Goal: Task Accomplishment & Management: Complete application form

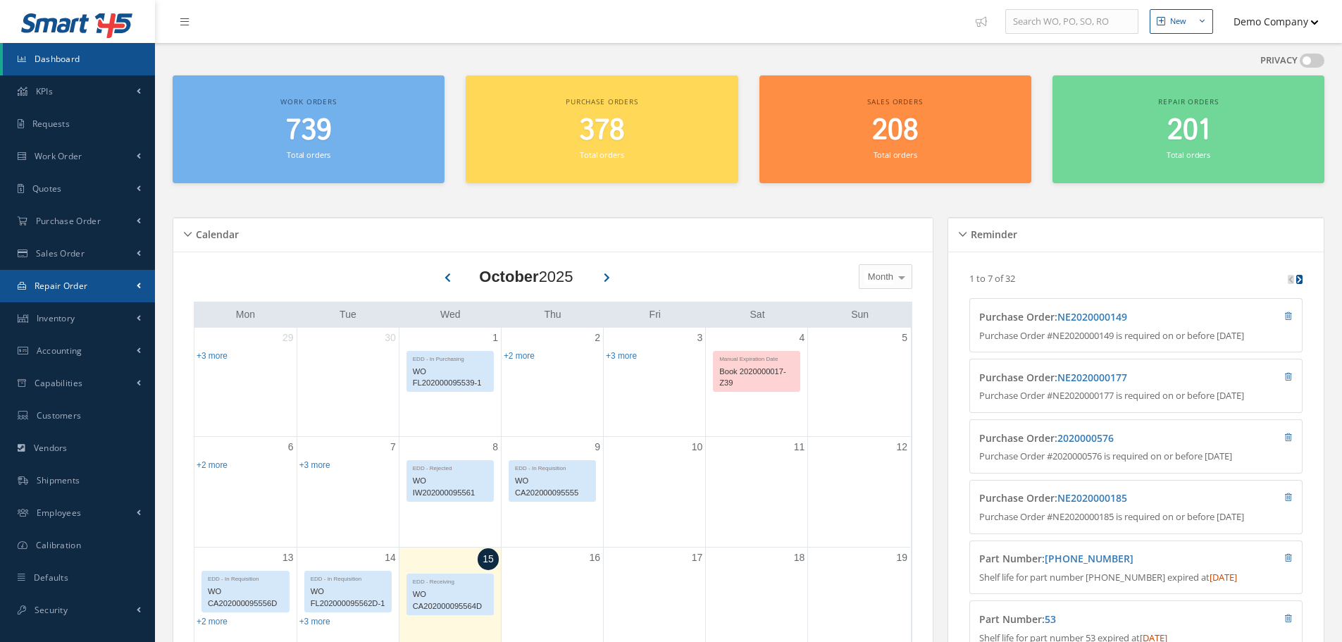
click at [80, 297] on link "Repair Order" at bounding box center [77, 286] width 155 height 32
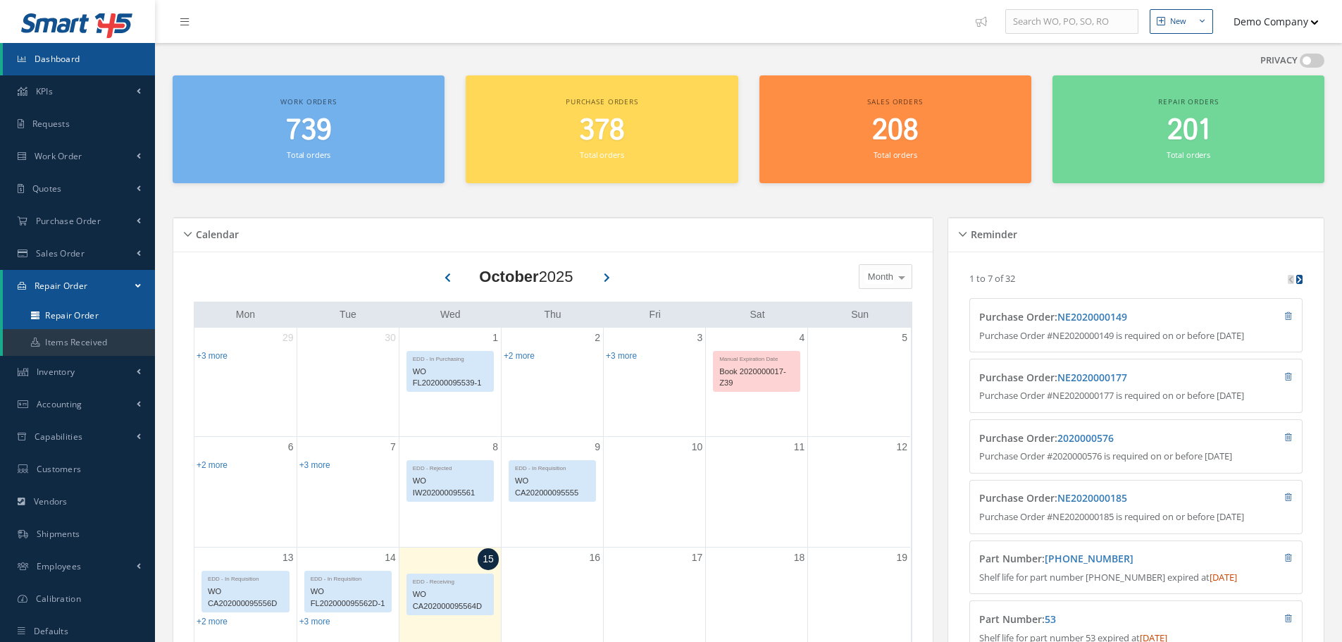
click at [66, 319] on link "Repair Order" at bounding box center [79, 315] width 152 height 27
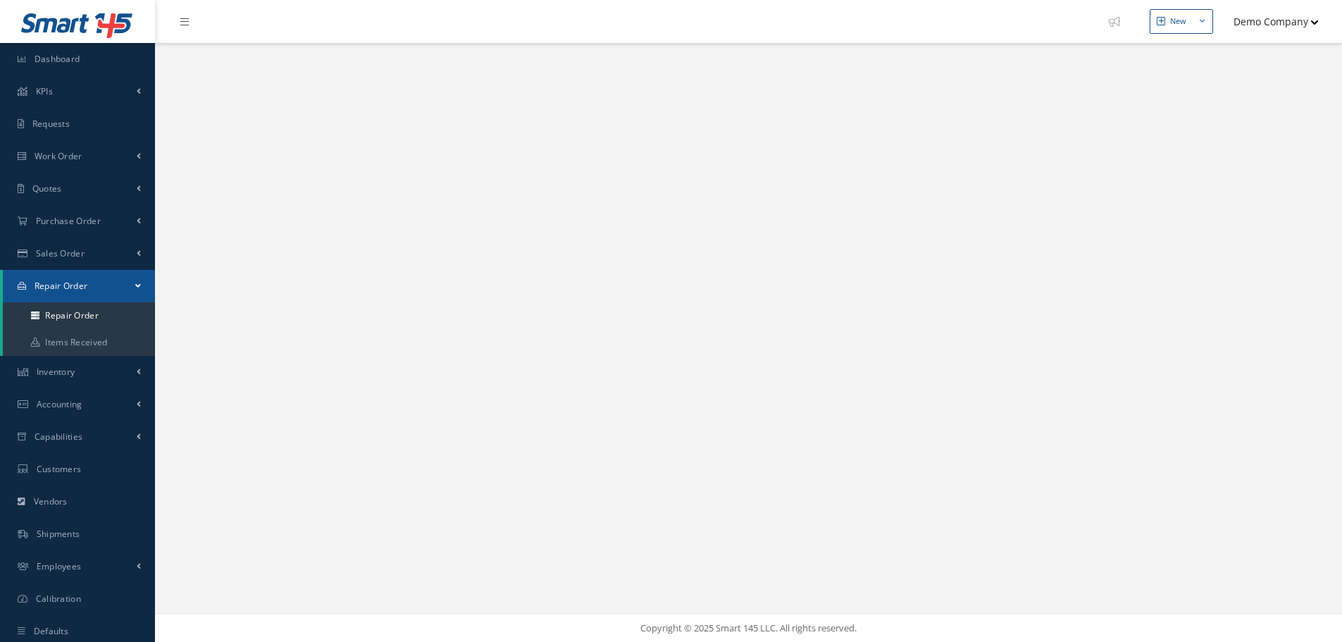
select select "25"
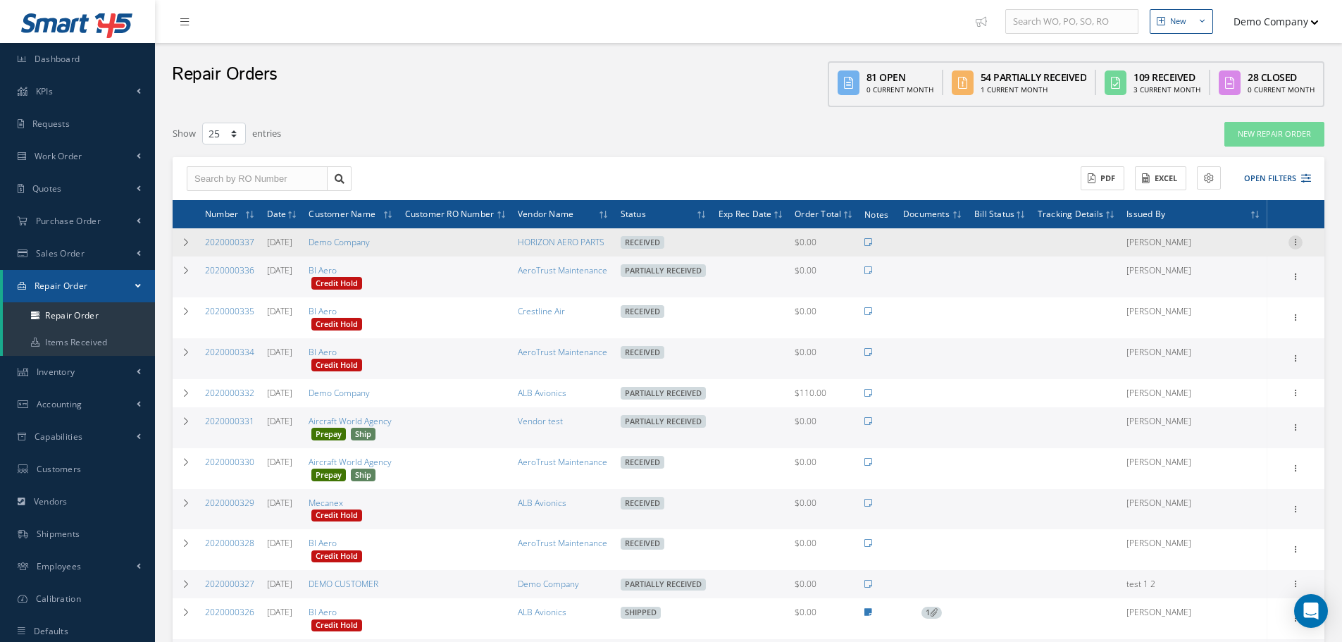
click at [1291, 238] on icon at bounding box center [1295, 240] width 14 height 11
click at [1212, 273] on link "Edit" at bounding box center [1230, 270] width 111 height 18
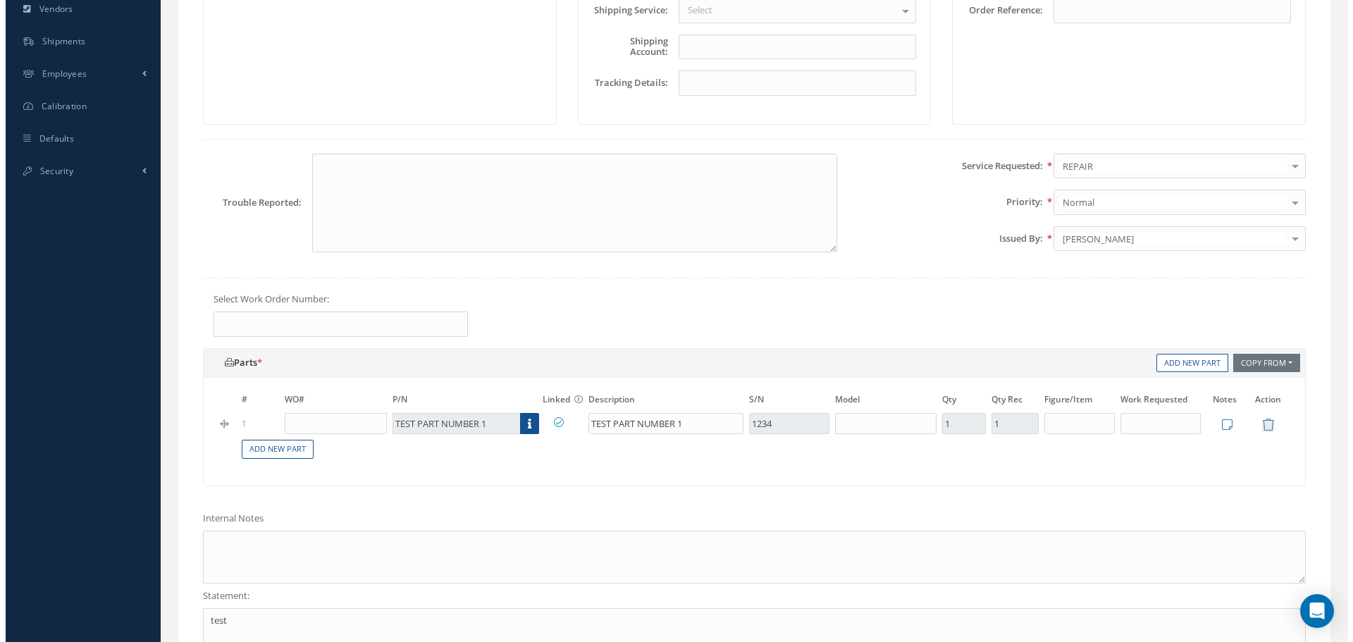
scroll to position [493, 0]
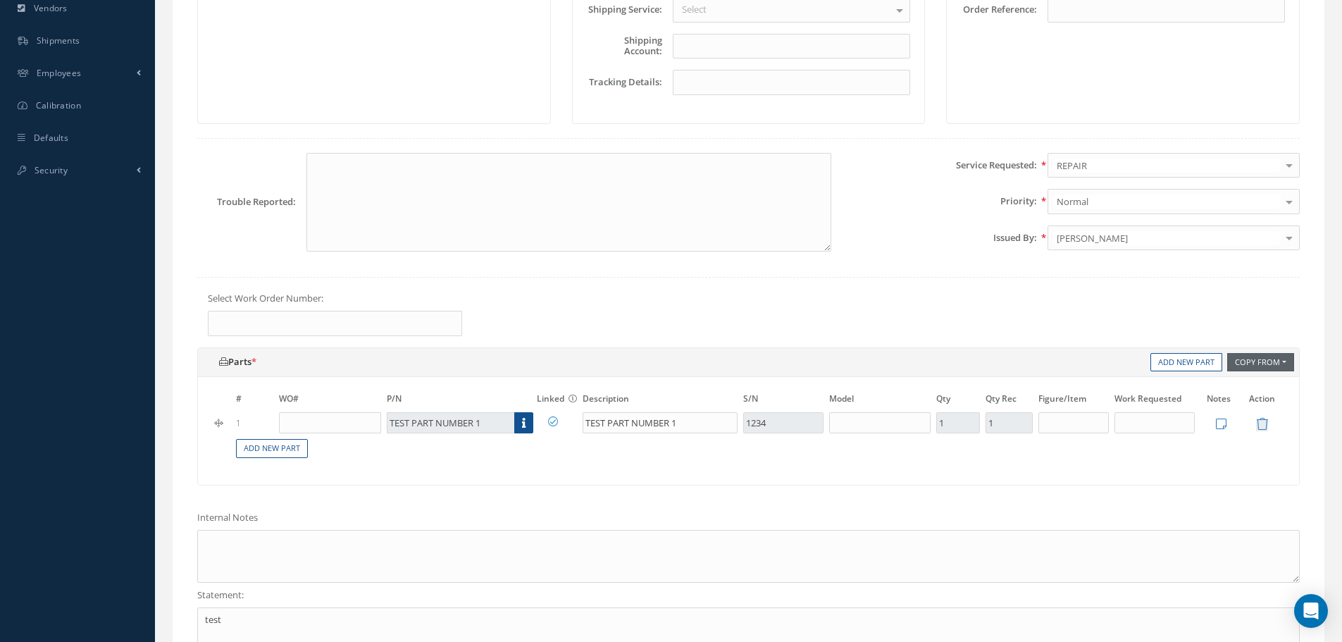
click at [1251, 362] on button "Copy From" at bounding box center [1260, 362] width 67 height 19
click at [1264, 387] on link "Work Order" at bounding box center [1282, 382] width 113 height 19
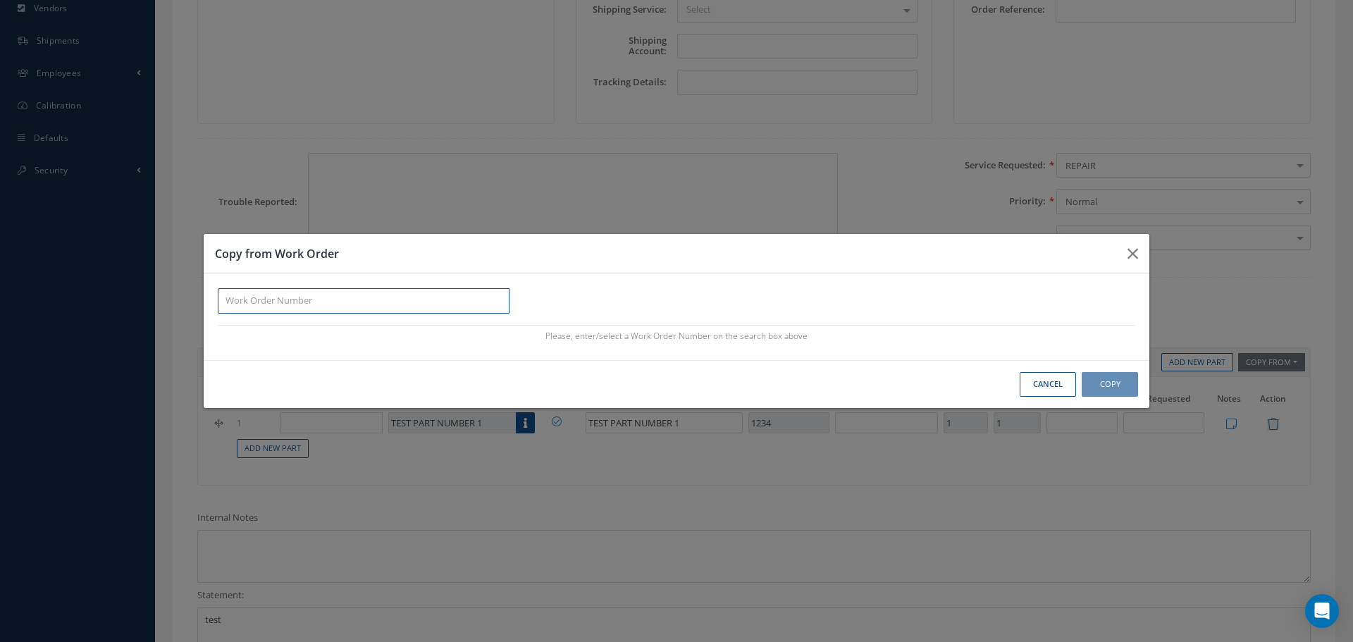
click at [302, 303] on input "Button group with nested dropdown" at bounding box center [364, 300] width 292 height 25
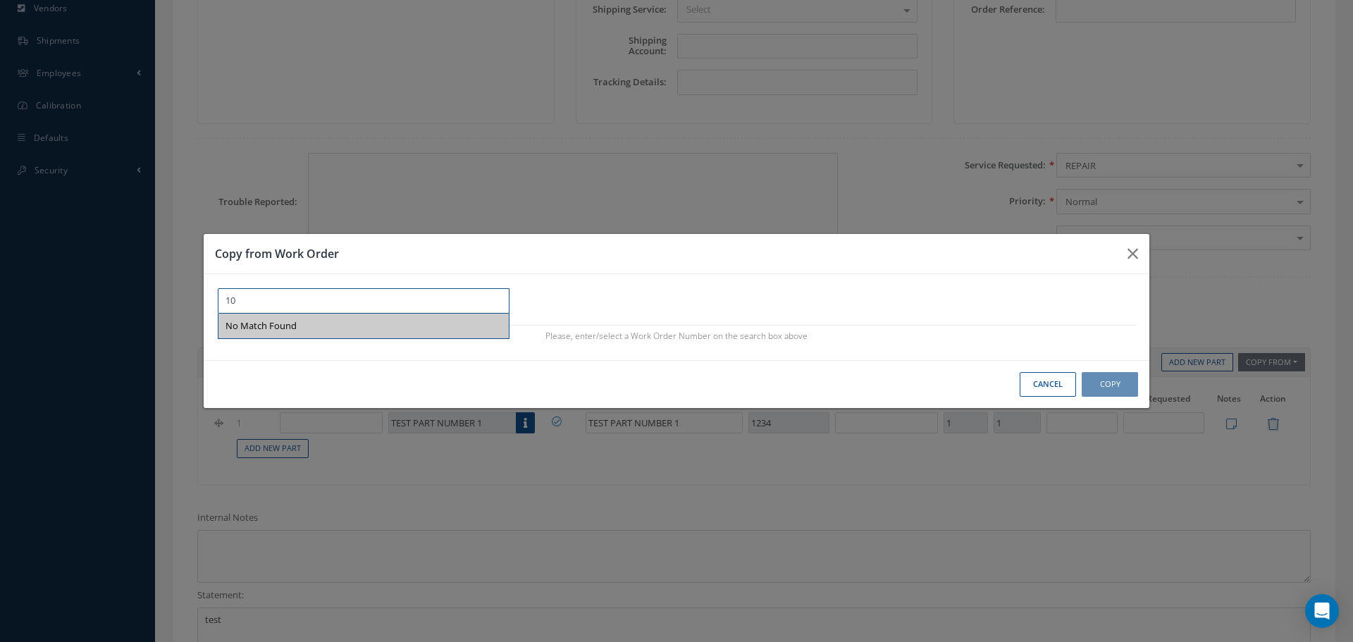
drag, startPoint x: 278, startPoint y: 300, endPoint x: 173, endPoint y: 301, distance: 105.0
click at [173, 301] on div "Copy from Work Order 10 No Match Found Please, enter/select a Work Order Number…" at bounding box center [676, 321] width 1353 height 642
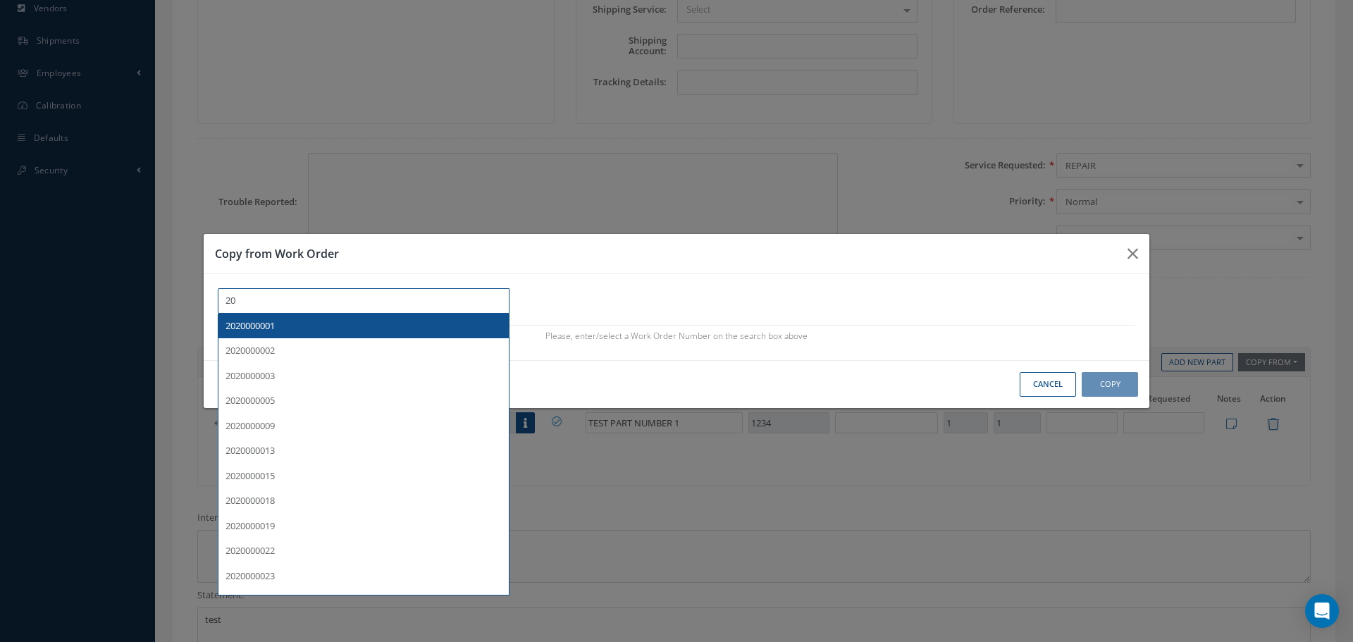
click at [259, 327] on span "2020000001" at bounding box center [249, 325] width 49 height 13
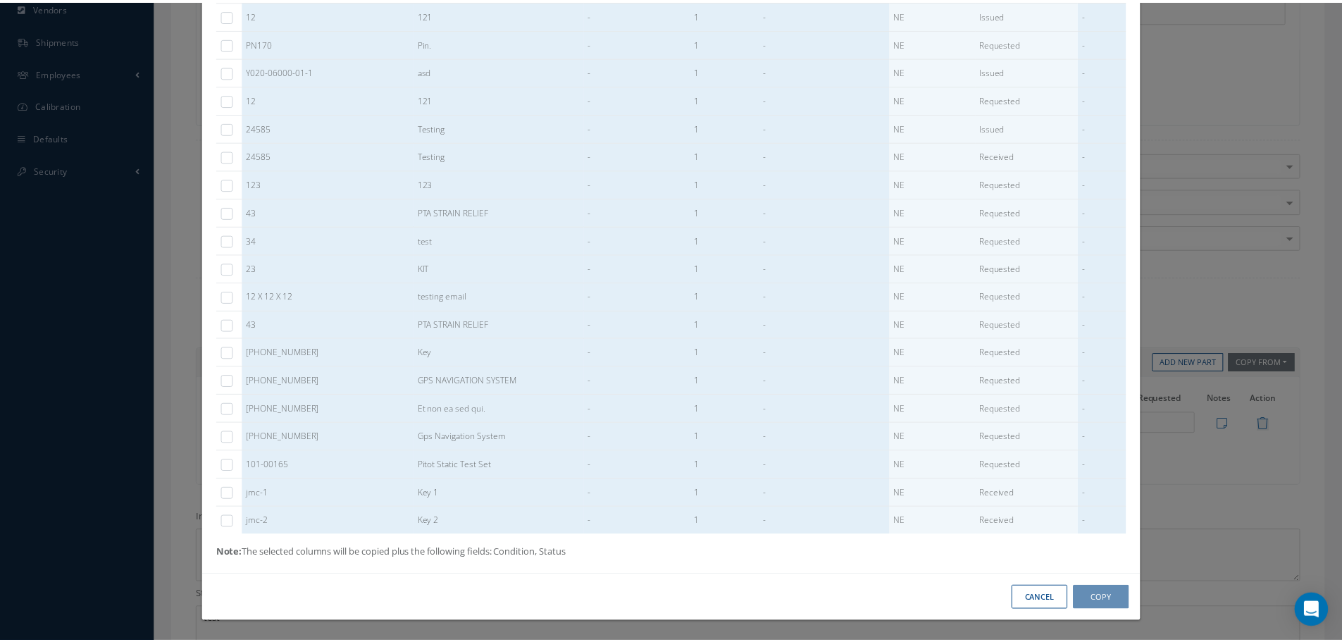
scroll to position [0, 0]
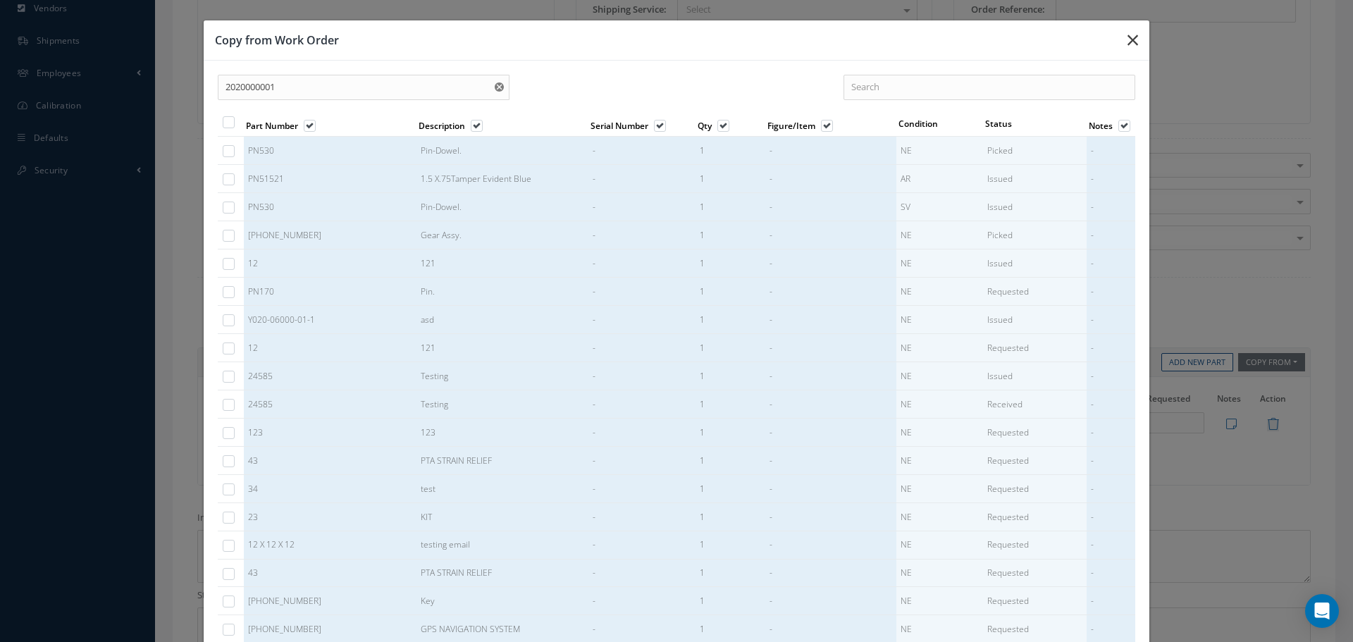
click at [1127, 37] on icon "Button group with nested dropdown" at bounding box center [1132, 40] width 11 height 17
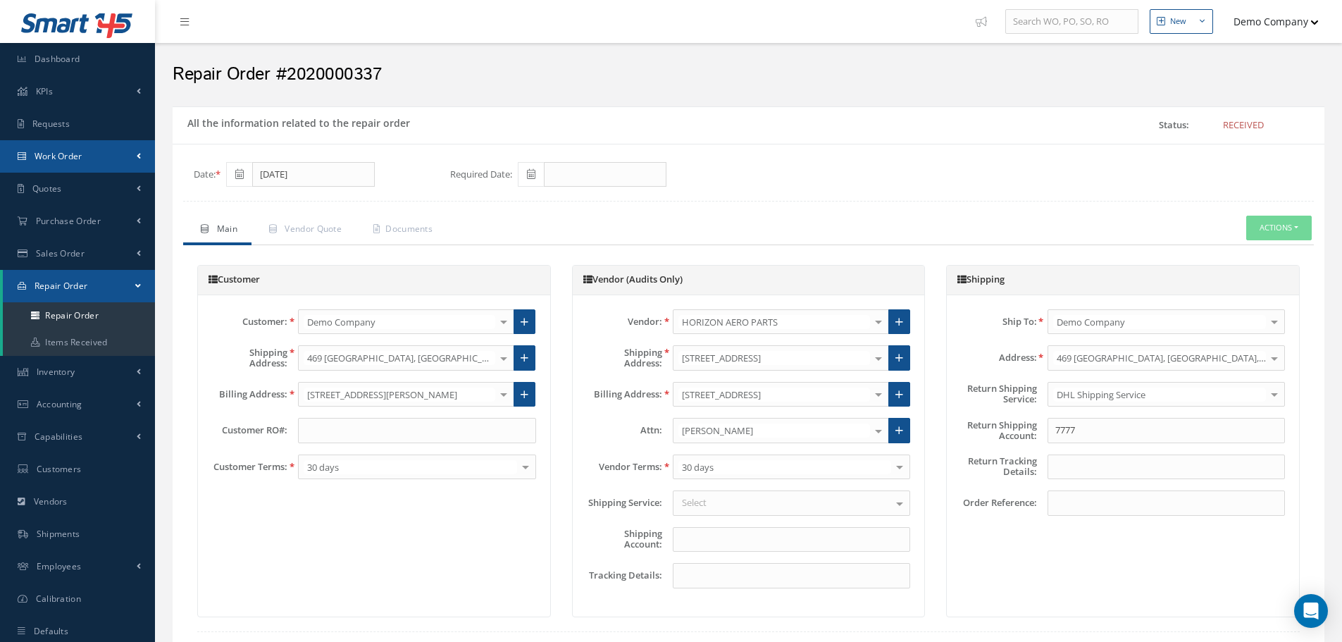
click at [84, 149] on link "Work Order" at bounding box center [77, 156] width 155 height 32
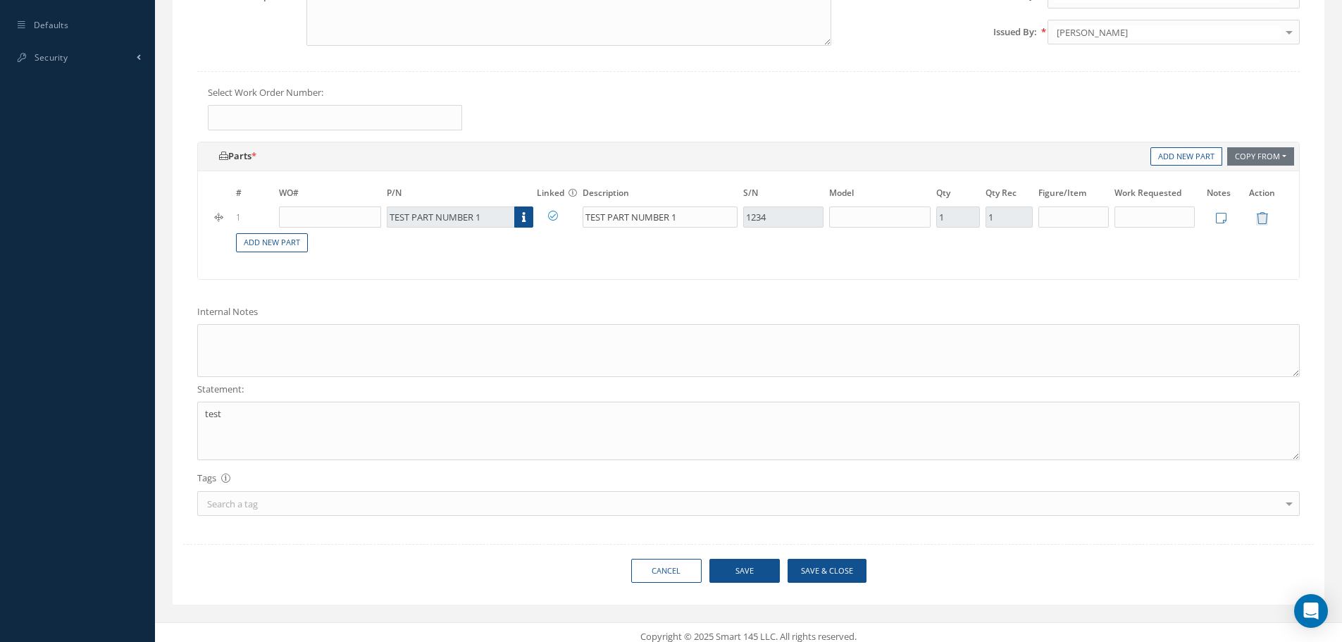
scroll to position [707, 0]
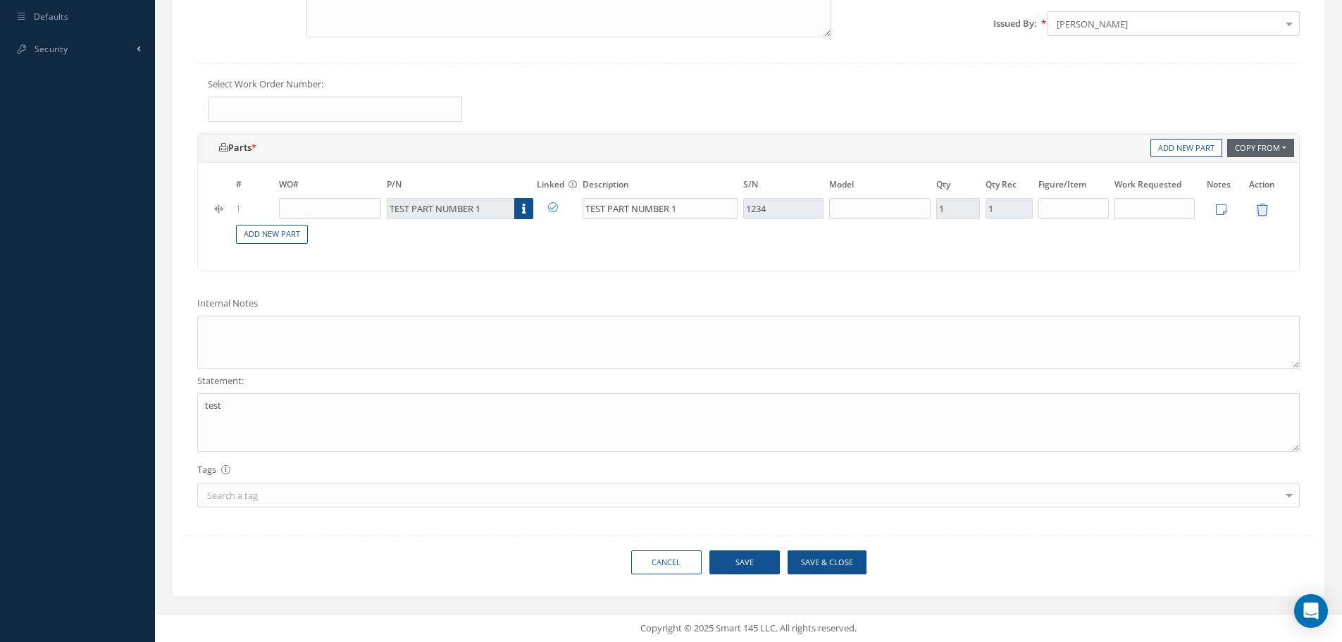
click at [1257, 151] on button "Copy From" at bounding box center [1260, 148] width 67 height 19
click at [1252, 171] on link "Work Order" at bounding box center [1282, 168] width 113 height 19
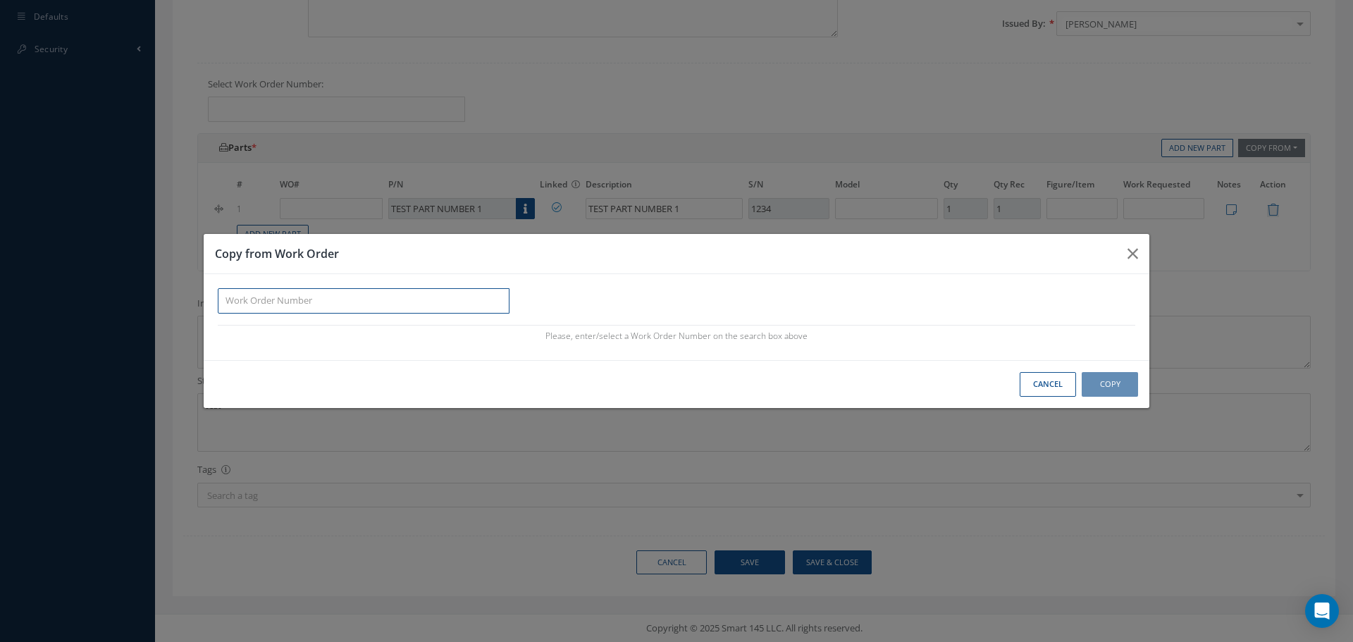
click at [306, 304] on input "Button group with nested dropdown" at bounding box center [364, 300] width 292 height 25
paste input "CA202000095570D"
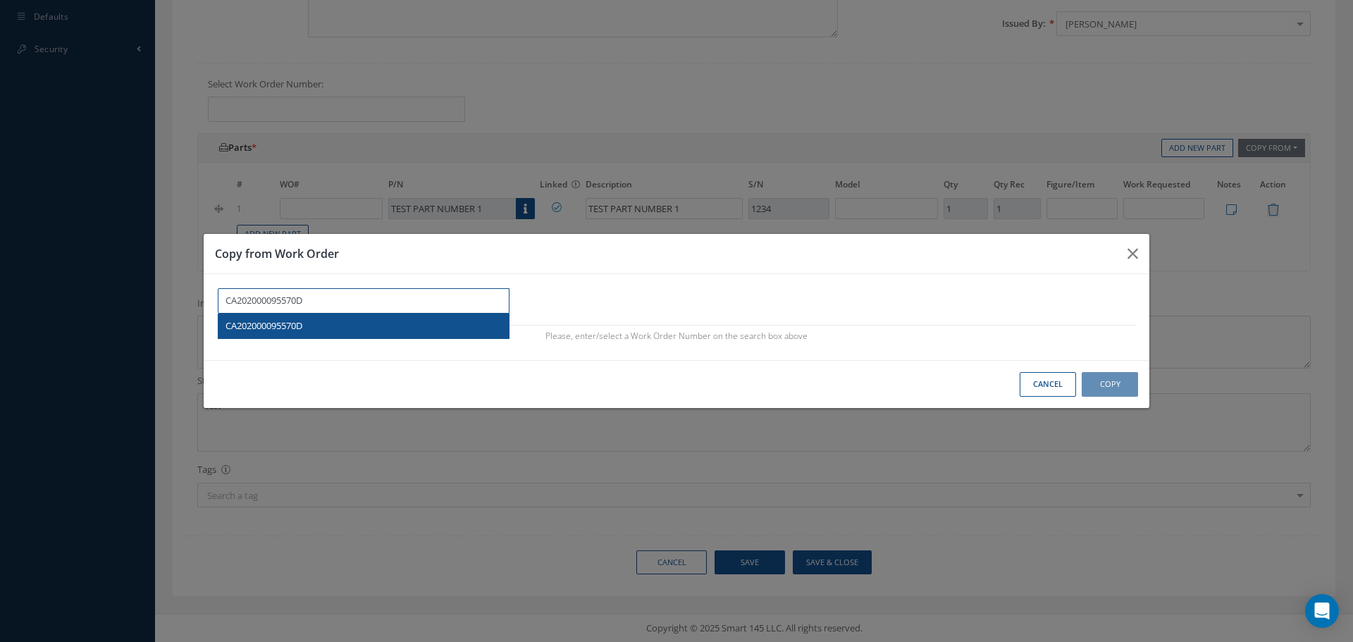
click at [325, 316] on div "CA202000095570D" at bounding box center [363, 325] width 290 height 25
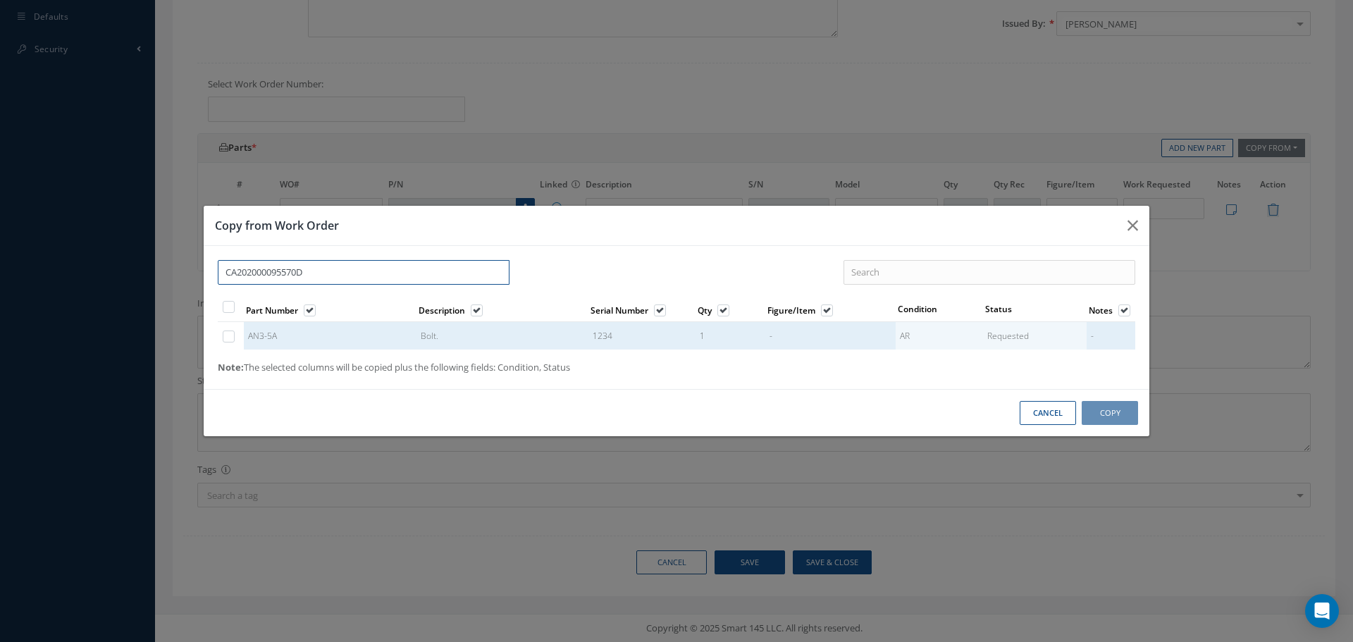
type input "CA202000095570D"
click at [235, 340] on label "Button group with nested dropdown" at bounding box center [236, 336] width 4 height 12
click at [234, 340] on input "Button group with nested dropdown" at bounding box center [229, 337] width 9 height 9
checkbox input "true"
click at [1111, 417] on button "Copy" at bounding box center [1109, 413] width 56 height 25
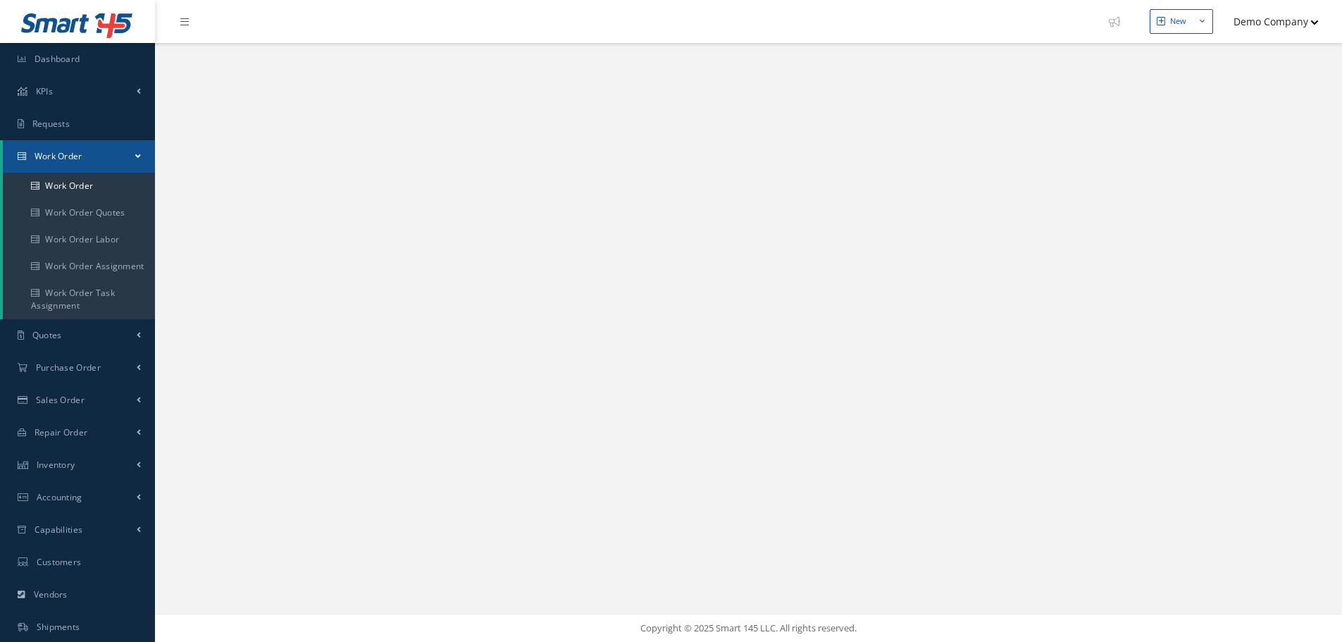
select select "25"
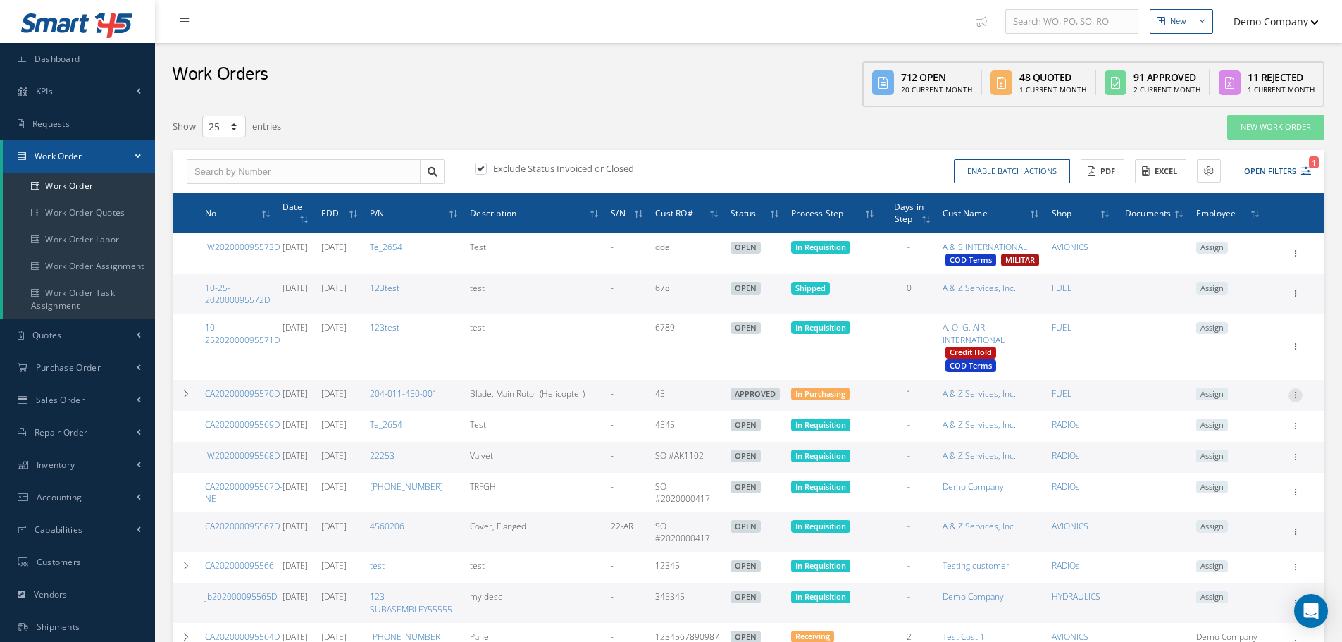
click at [1295, 399] on icon at bounding box center [1295, 393] width 14 height 11
drag, startPoint x: 1226, startPoint y: 444, endPoint x: 754, endPoint y: 351, distance: 481.0
click at [1226, 432] on link "Edit" at bounding box center [1230, 423] width 111 height 18
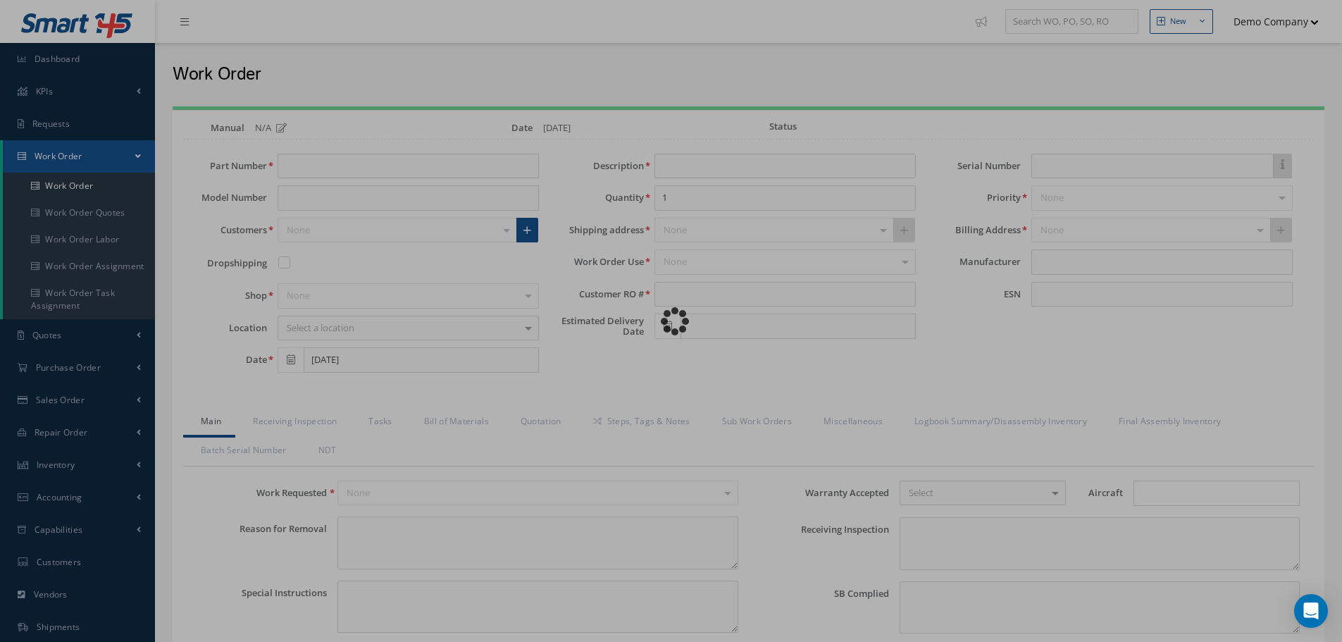
type input "204-011-450-001"
type input "10/14/2025"
type input "Blade, Main Rotor (Helicopter)"
type input "45"
type input "10/21/2025"
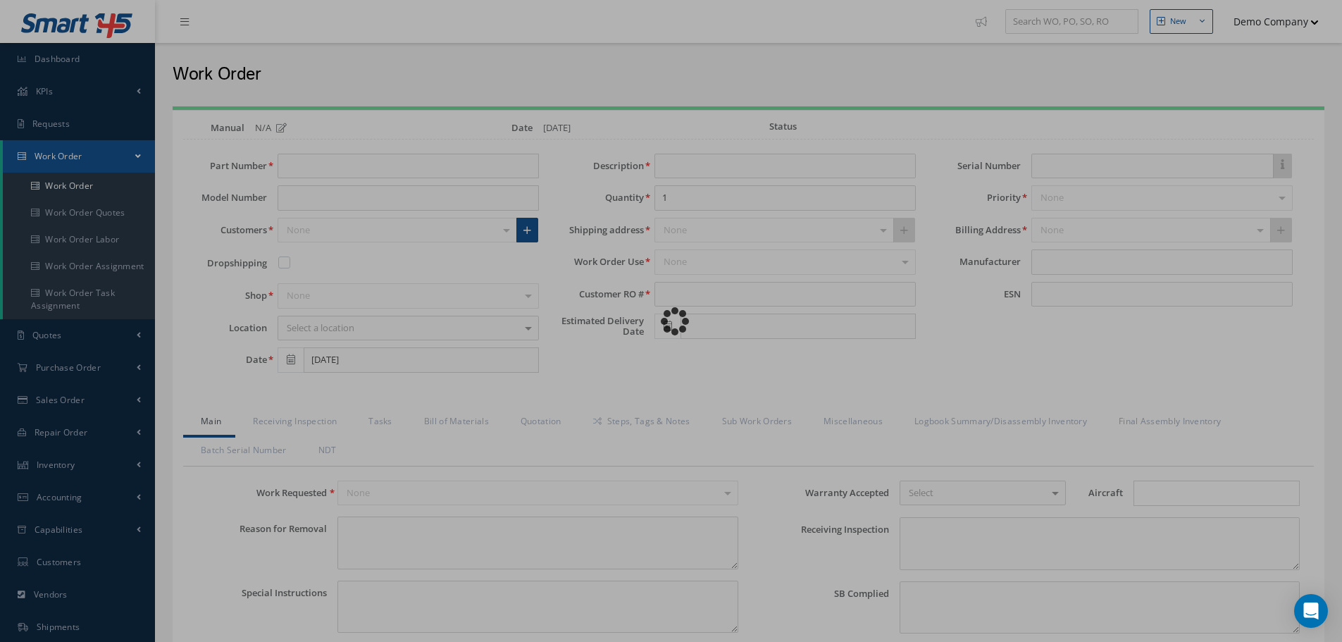
type input "faa aads"
type textarea "NO VISUAL DAMAGE"
type textarea "50"
type input "EASA ADS"
type textarea "test test"
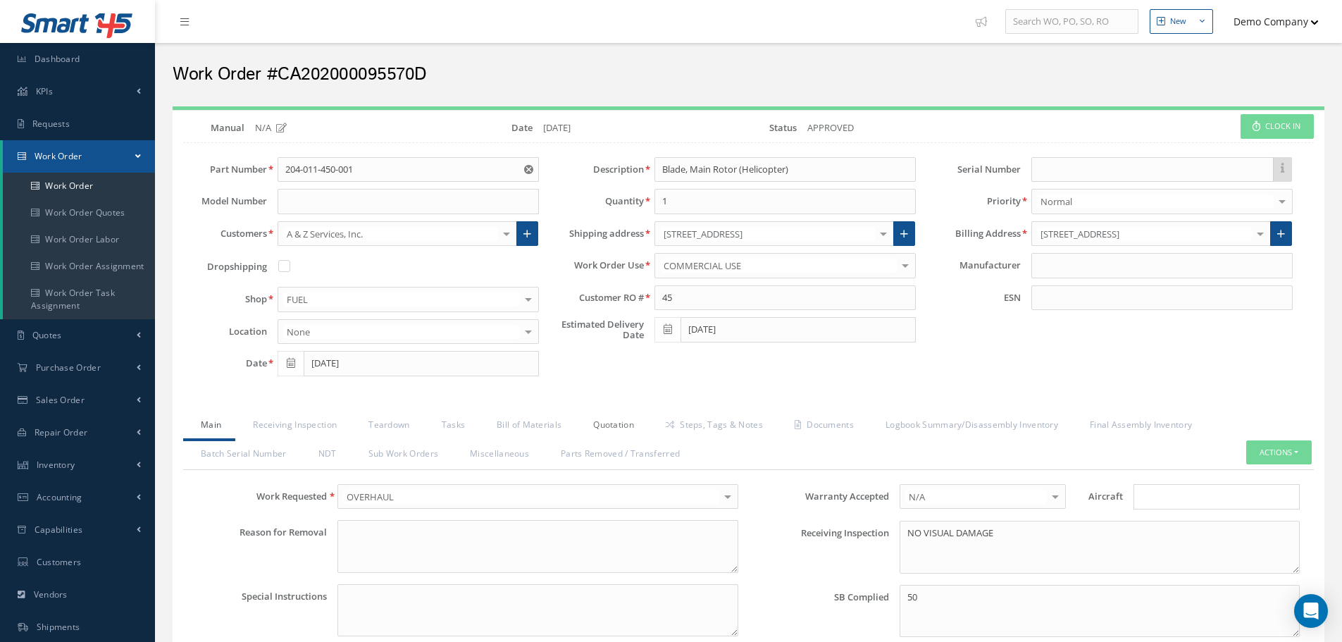
click at [609, 427] on link "Quotation" at bounding box center [612, 426] width 73 height 30
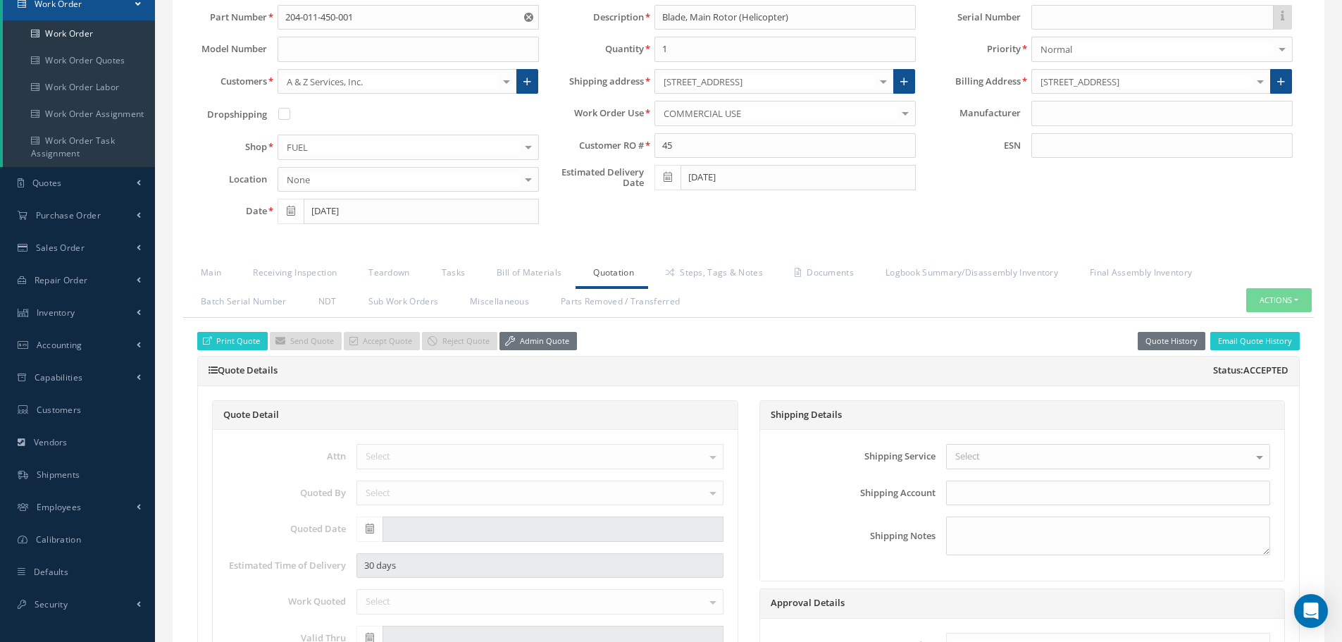
scroll to position [70, 0]
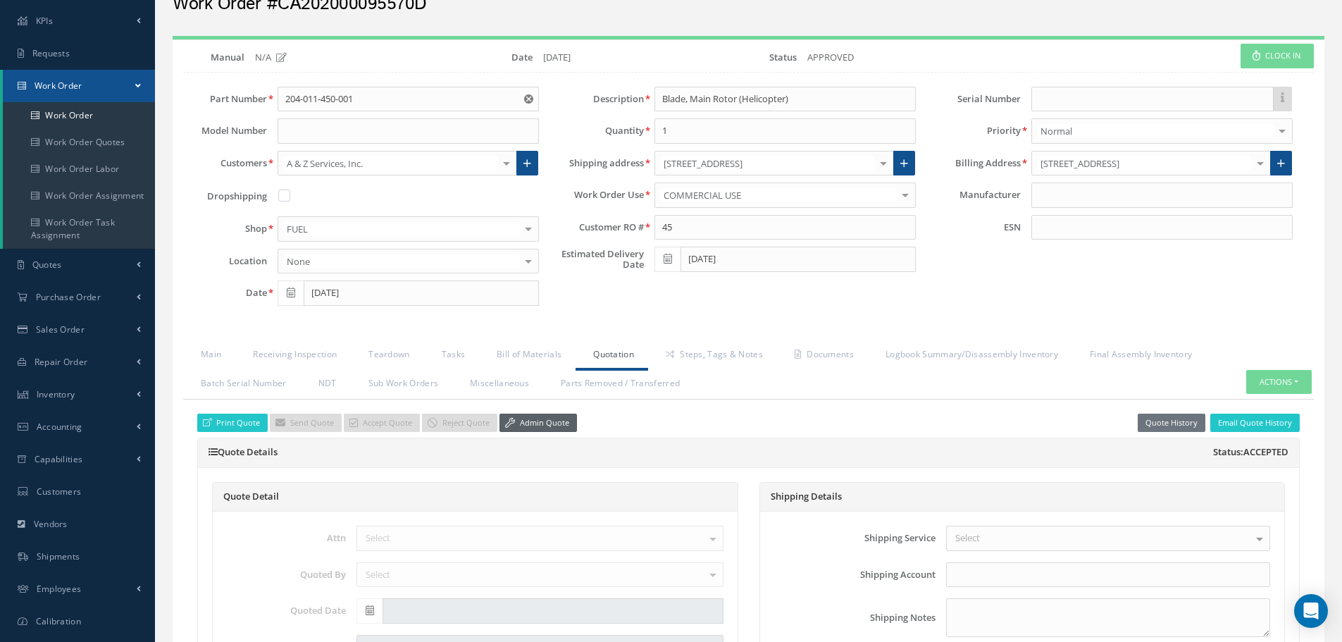
click at [533, 425] on link "Admin Quote" at bounding box center [537, 423] width 77 height 19
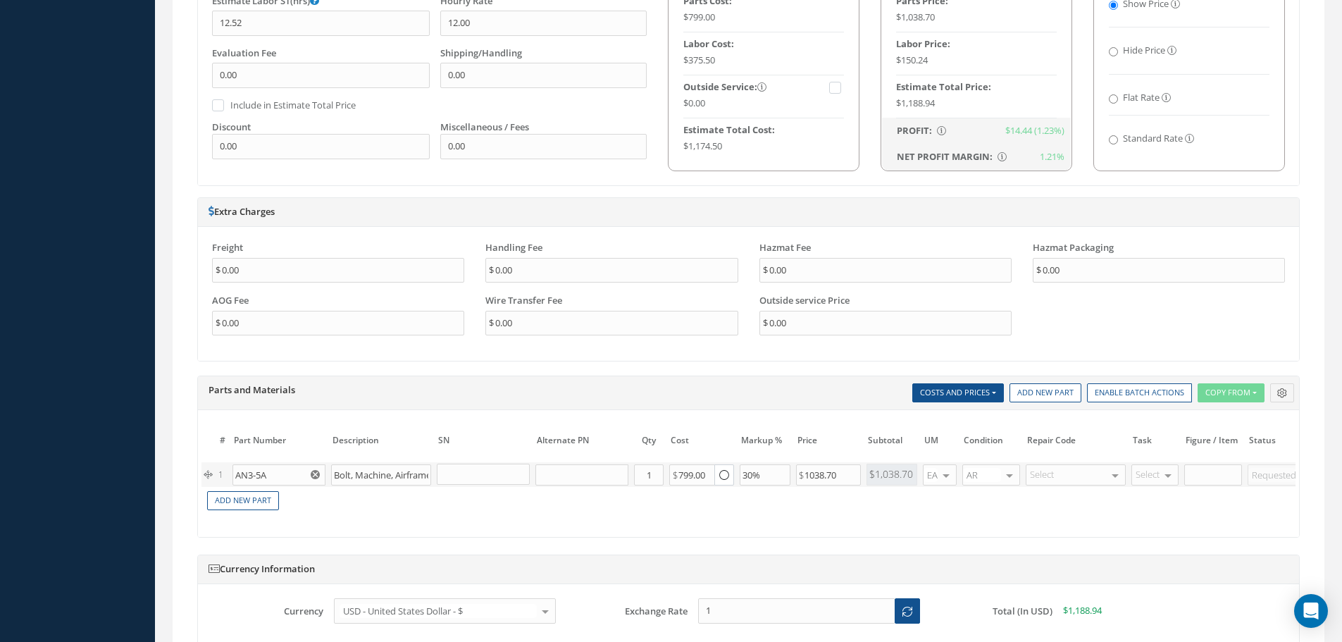
scroll to position [986, 0]
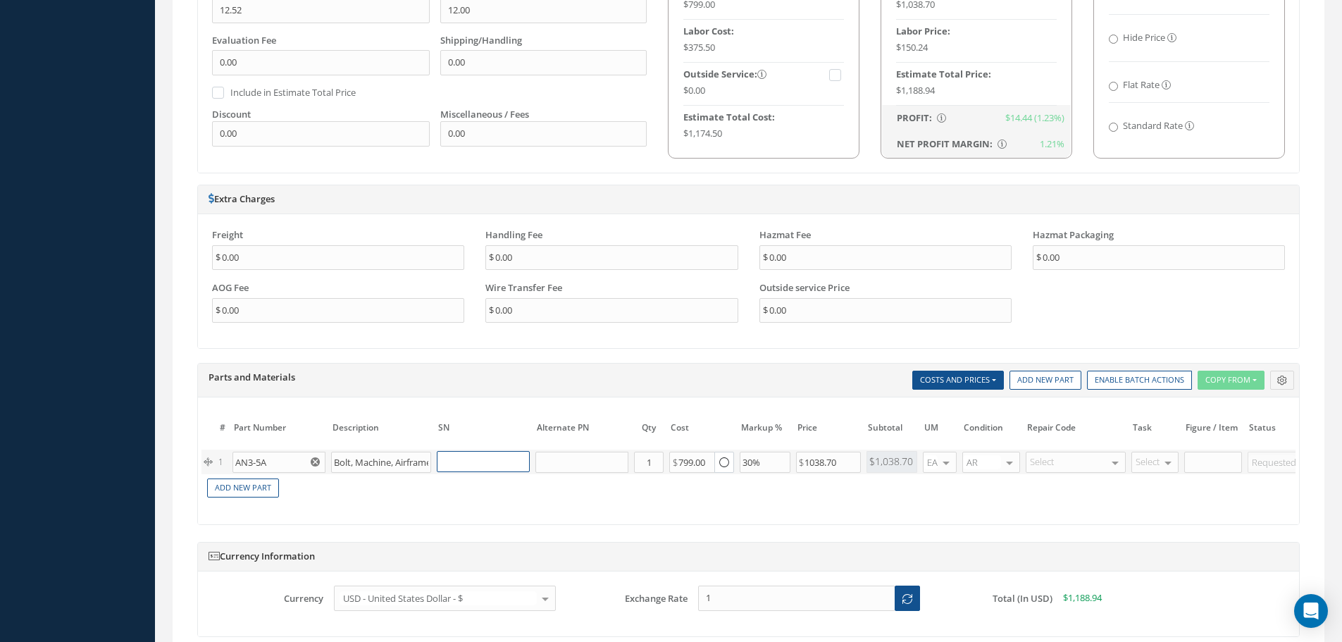
click at [469, 458] on input "text" at bounding box center [483, 461] width 93 height 21
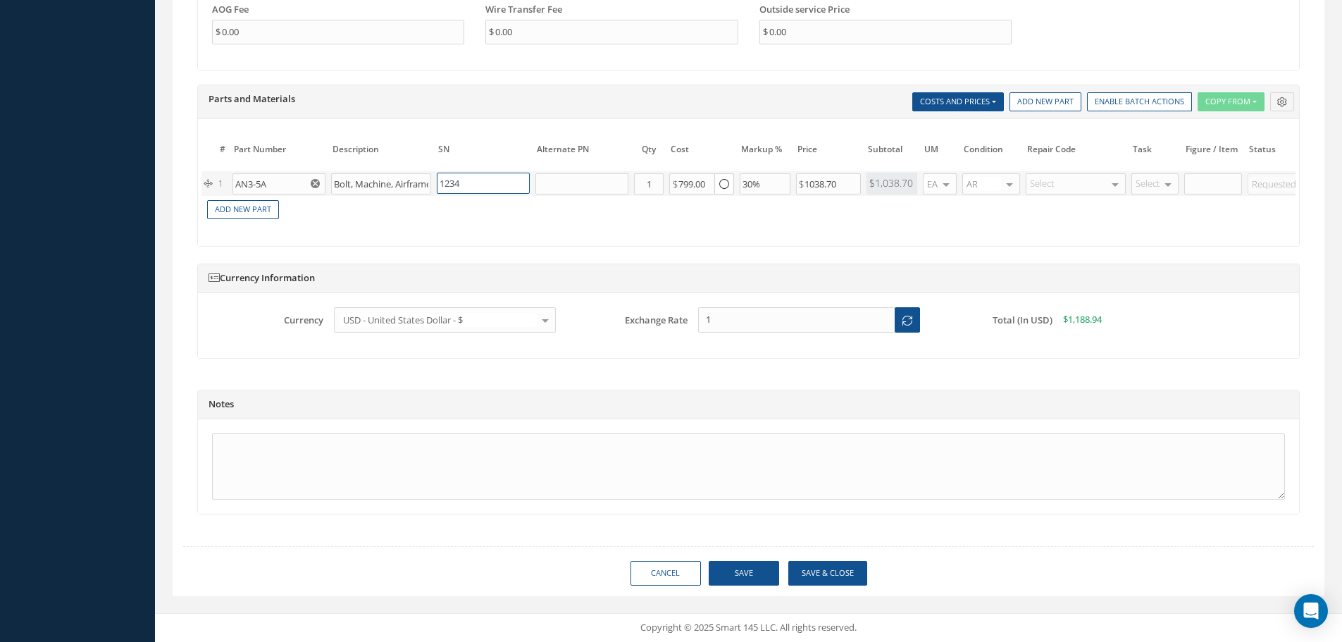
scroll to position [1275, 0]
type input "1234"
click at [740, 575] on button "Save" at bounding box center [744, 573] width 70 height 25
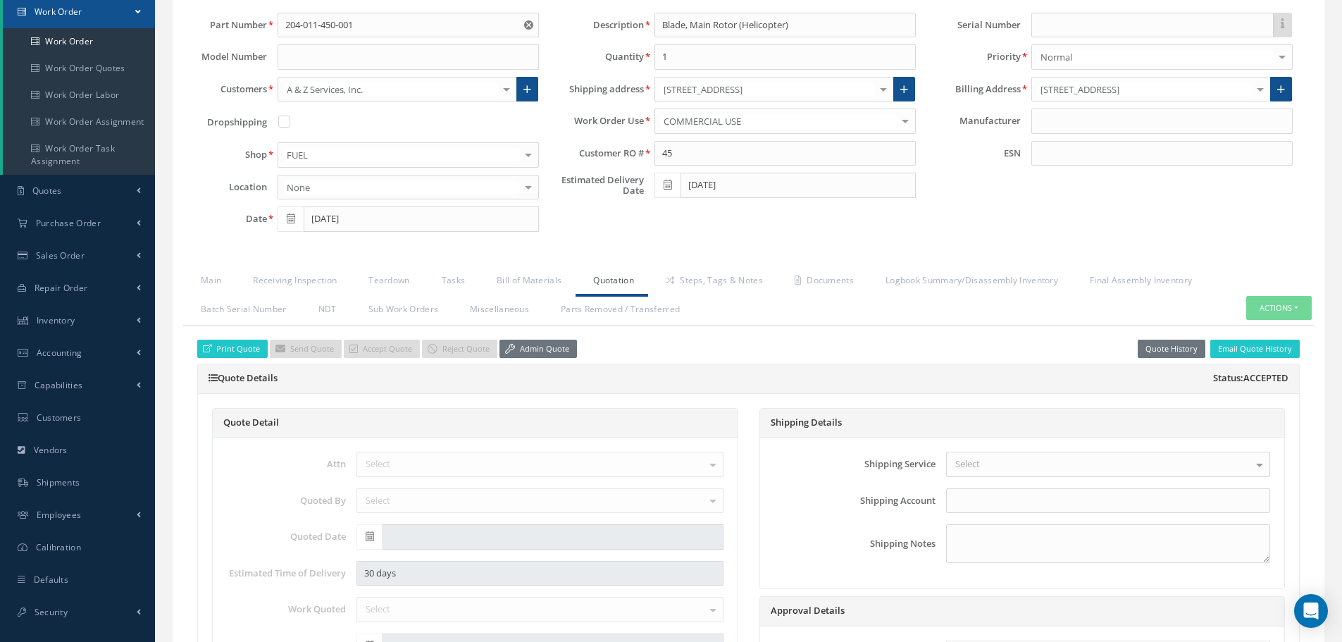
scroll to position [0, 0]
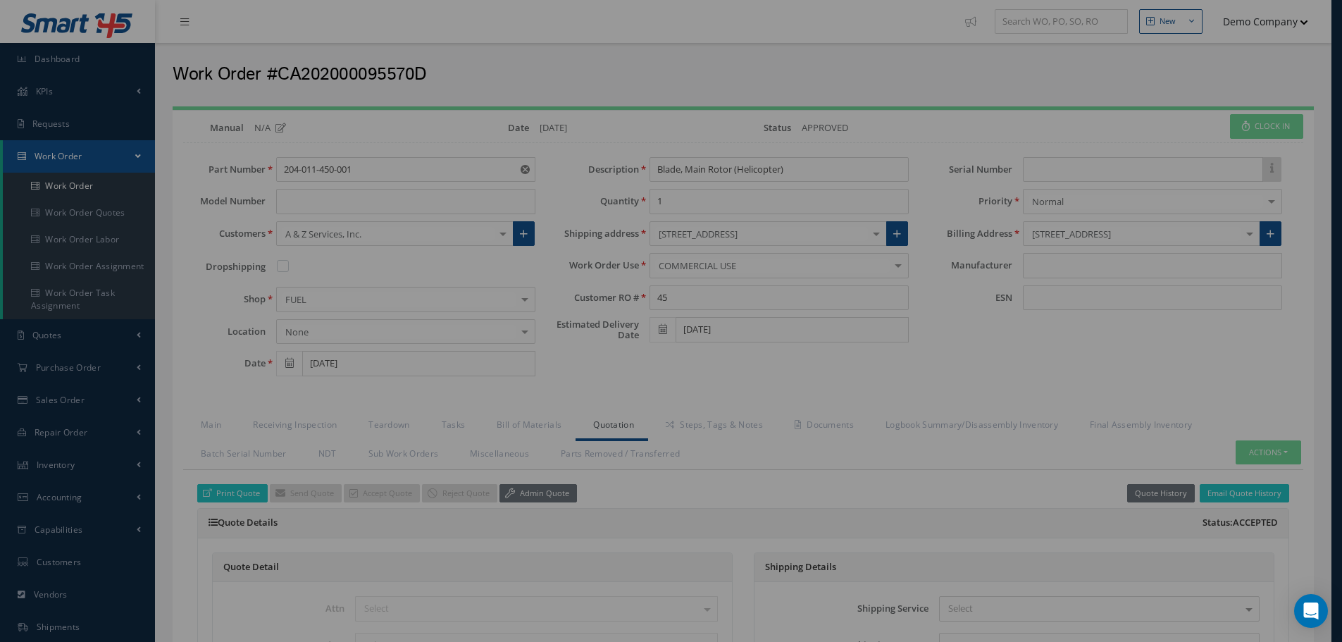
click at [326, 66] on div "? ! i Success × The Work Order has been saved. OK Cancel" at bounding box center [671, 321] width 1342 height 642
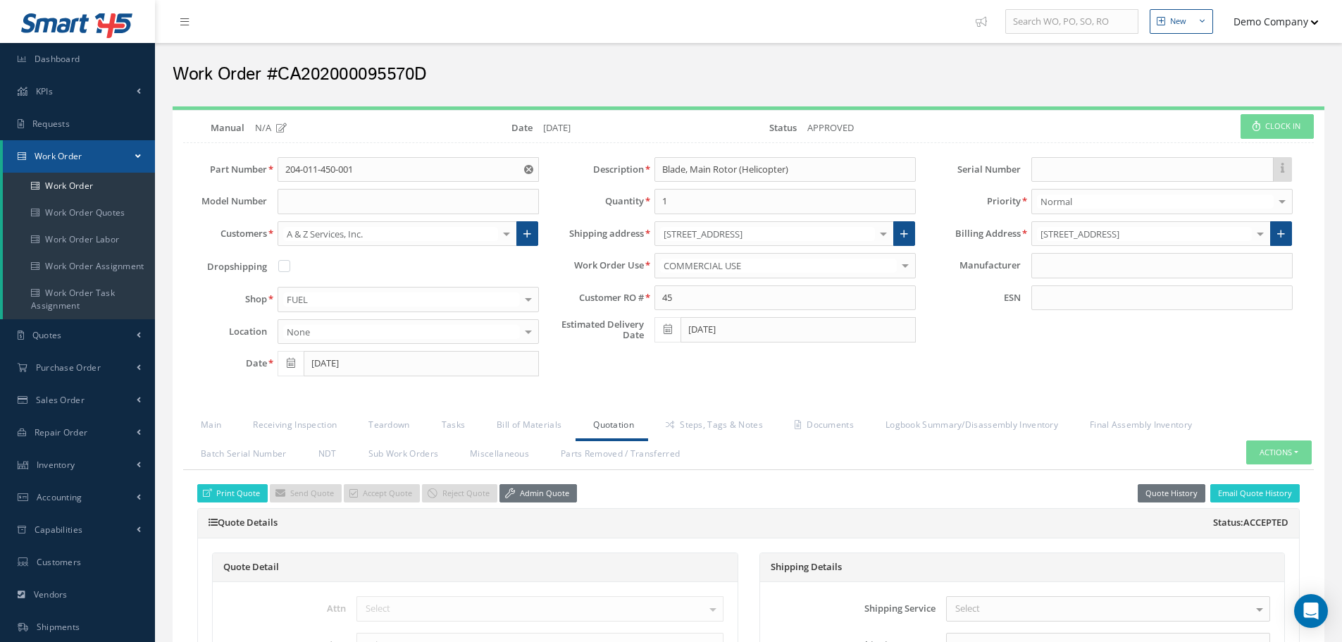
click at [329, 75] on h2 "Work Order #CA202000095570D" at bounding box center [749, 74] width 1152 height 21
click at [329, 74] on h2 "Work Order #CA202000095570D" at bounding box center [749, 74] width 1152 height 21
copy h2 "CA202000095570D"
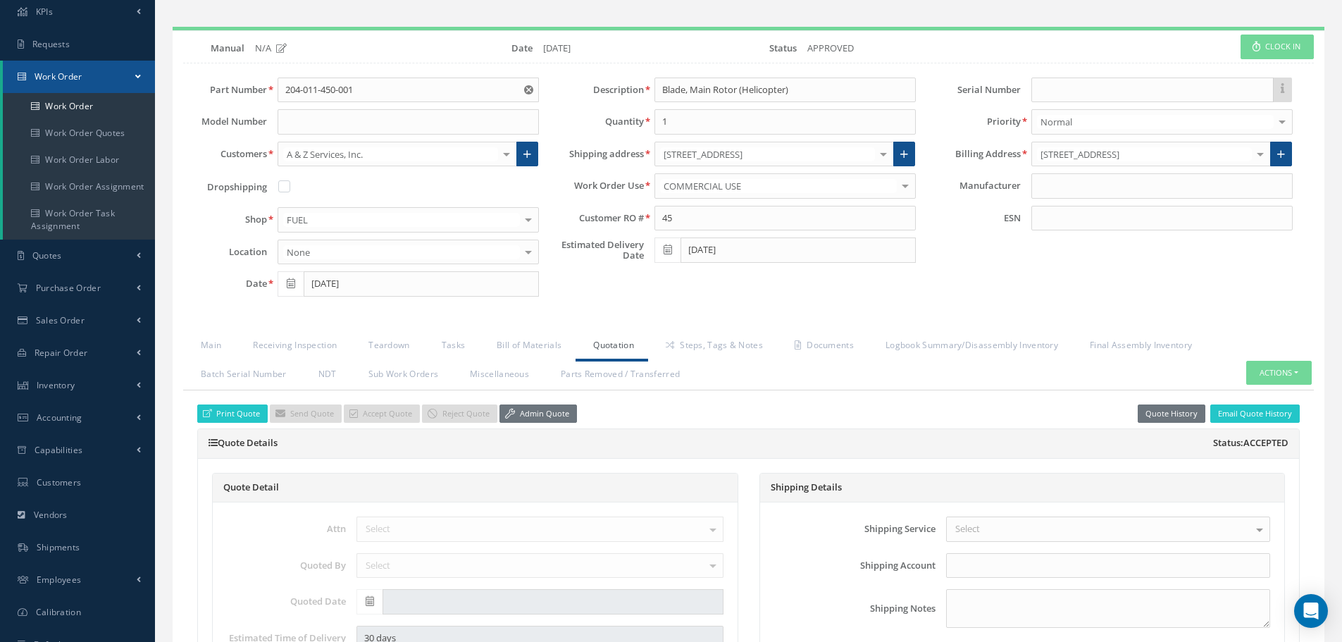
scroll to position [70, 0]
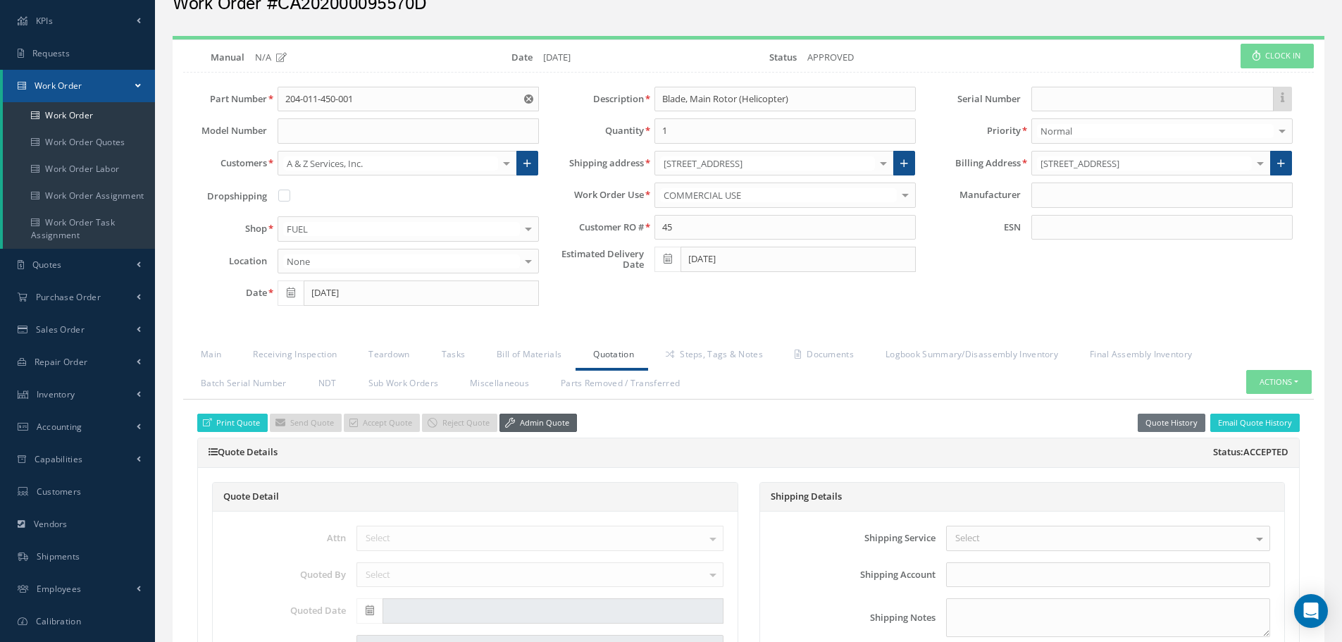
click at [542, 423] on link "Admin Quote" at bounding box center [537, 423] width 77 height 19
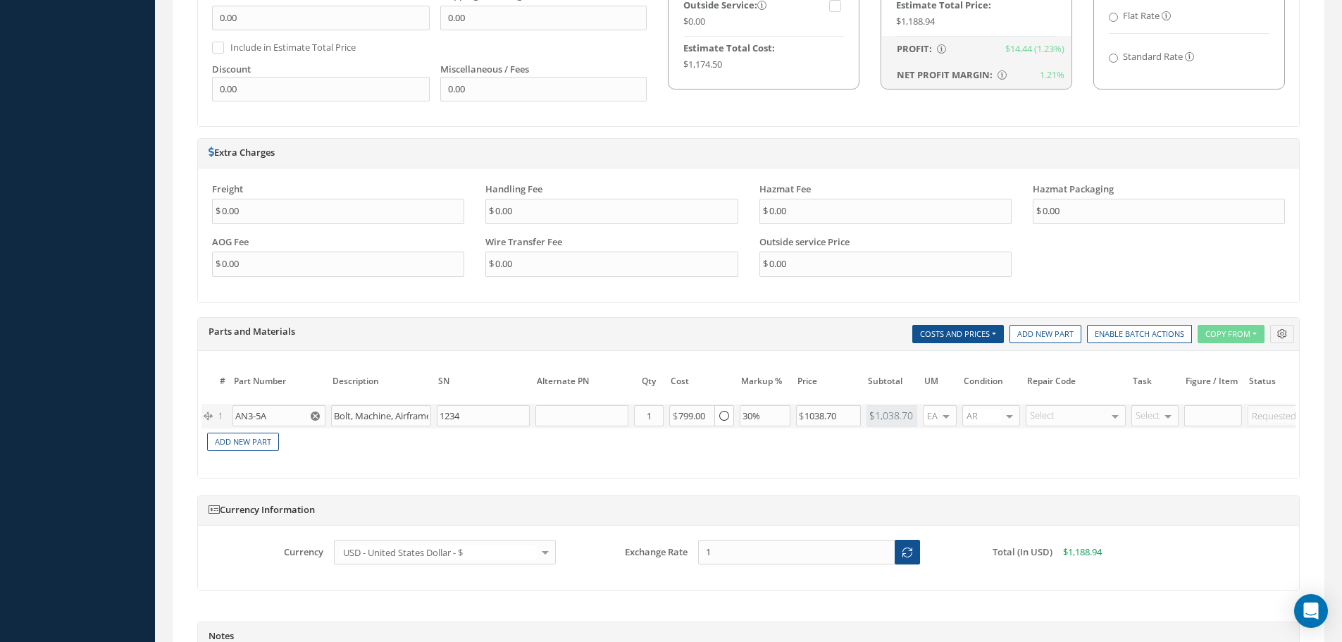
scroll to position [1057, 0]
drag, startPoint x: 488, startPoint y: 409, endPoint x: 427, endPoint y: 411, distance: 61.3
click at [427, 411] on tr "1 AN3-5A Bolt, Machine, Airframe 1234 Part Number Description Qty in Stock Mast…" at bounding box center [853, 414] width 1305 height 25
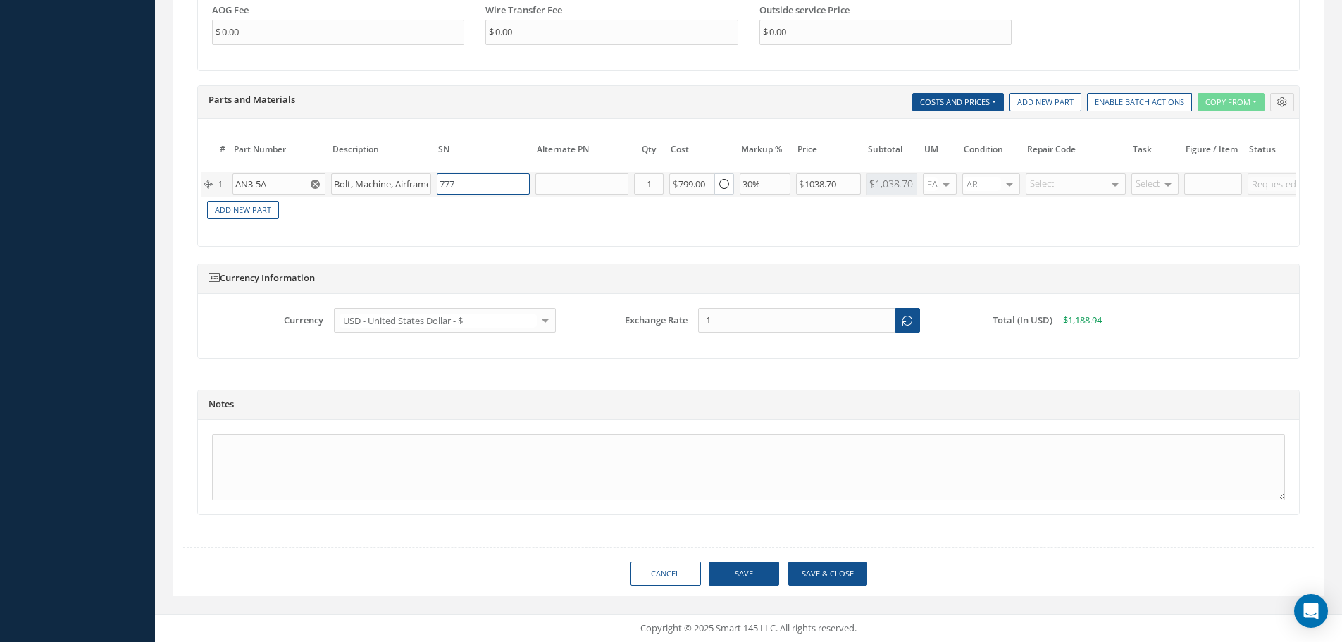
type input "777"
click at [751, 574] on button "Save" at bounding box center [744, 573] width 70 height 25
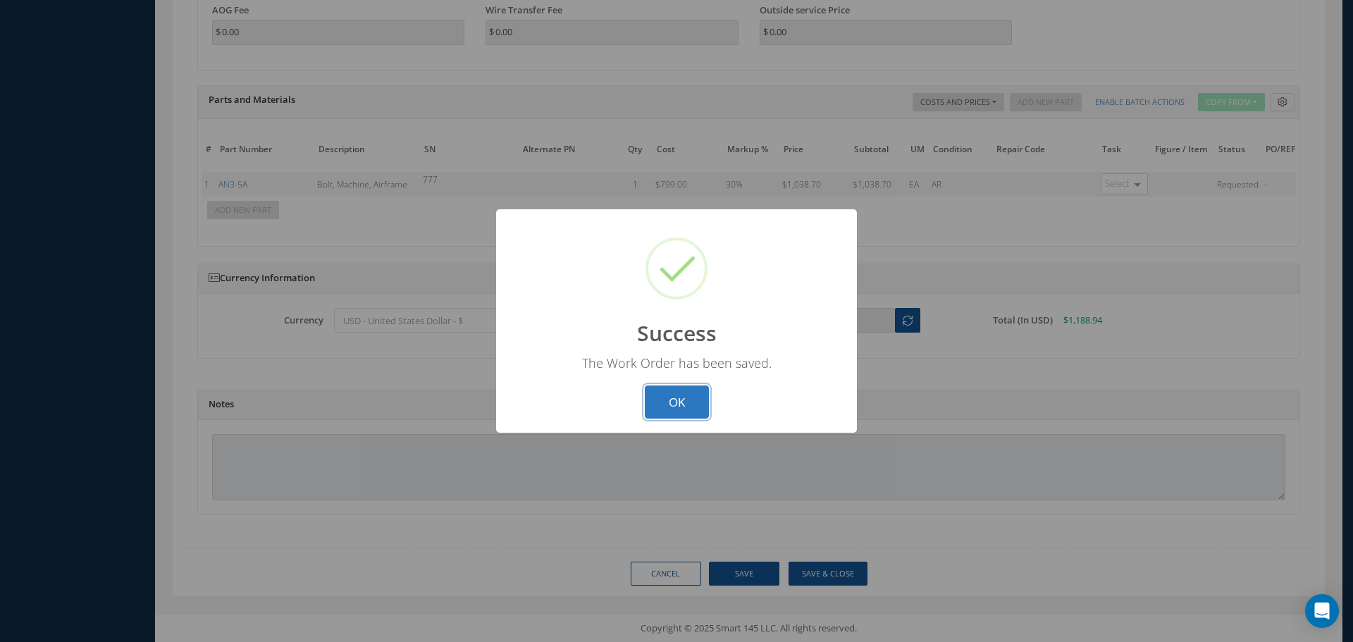
click at [692, 404] on button "OK" at bounding box center [677, 401] width 64 height 33
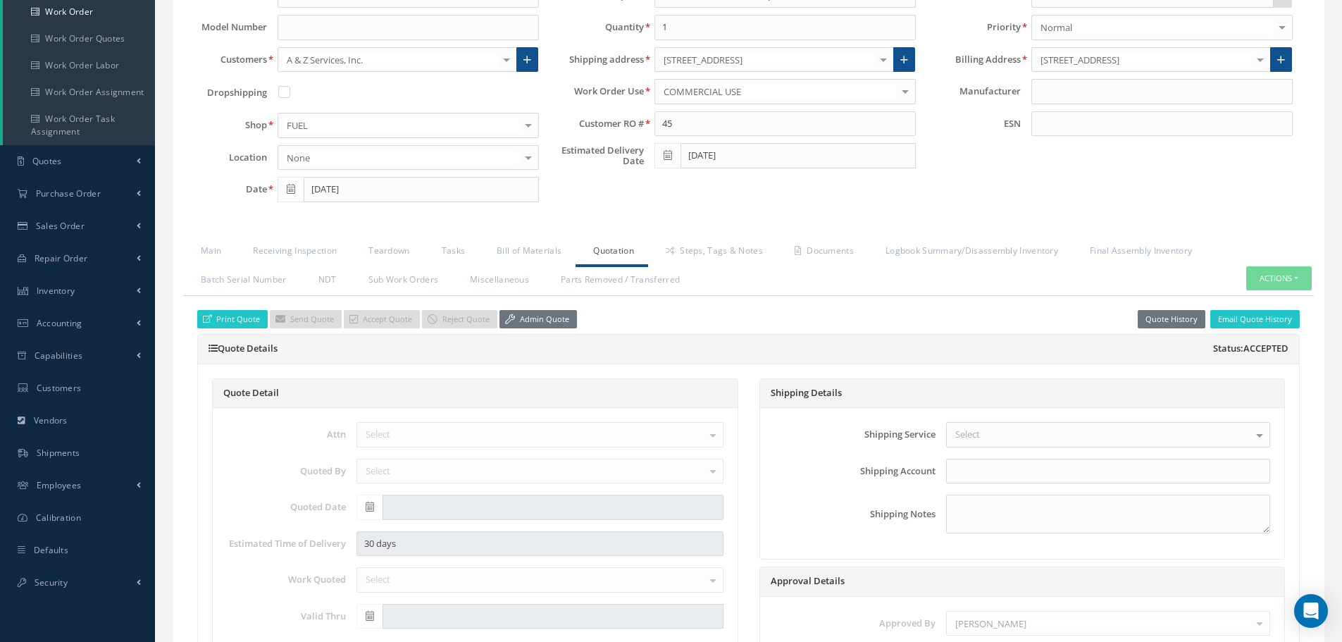
scroll to position [170, 0]
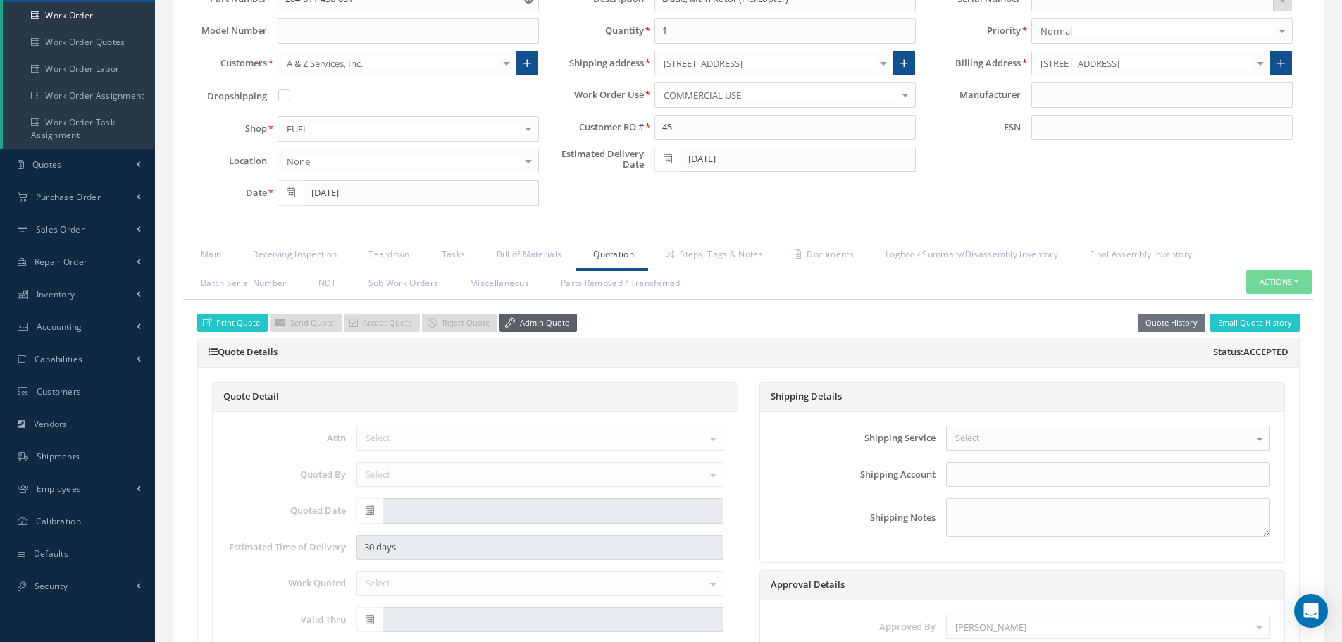
click at [541, 321] on link "Admin Quote" at bounding box center [537, 322] width 77 height 19
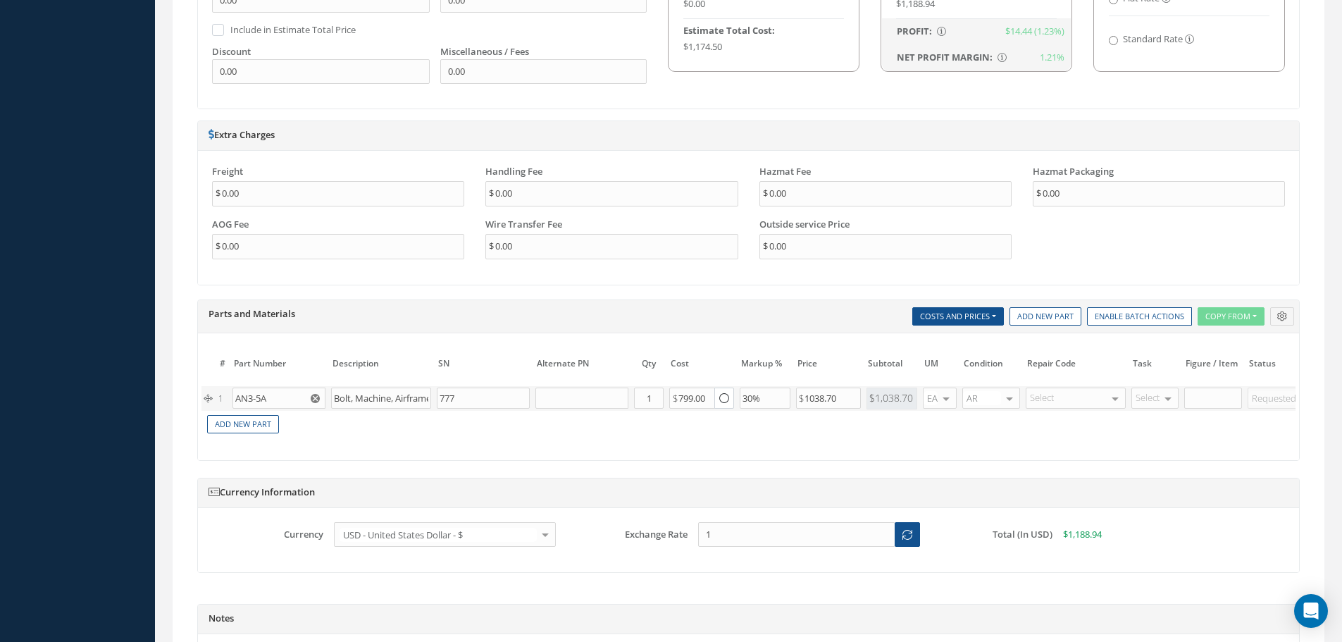
scroll to position [1086, 0]
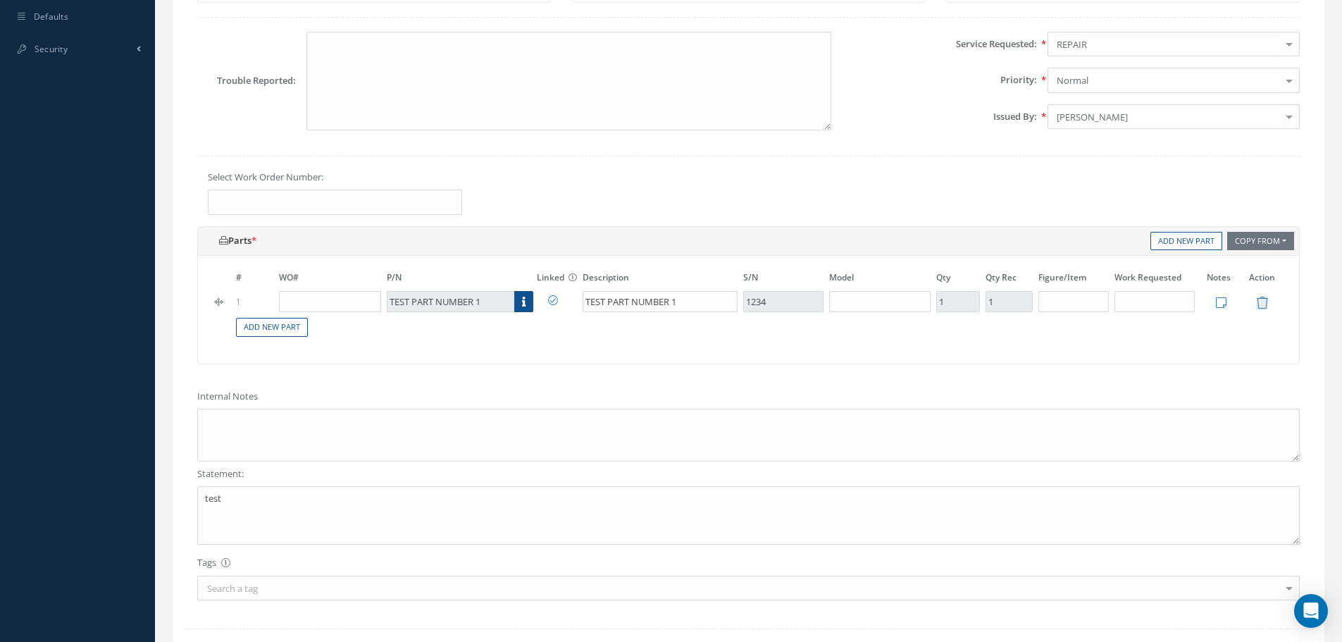
scroll to position [614, 0]
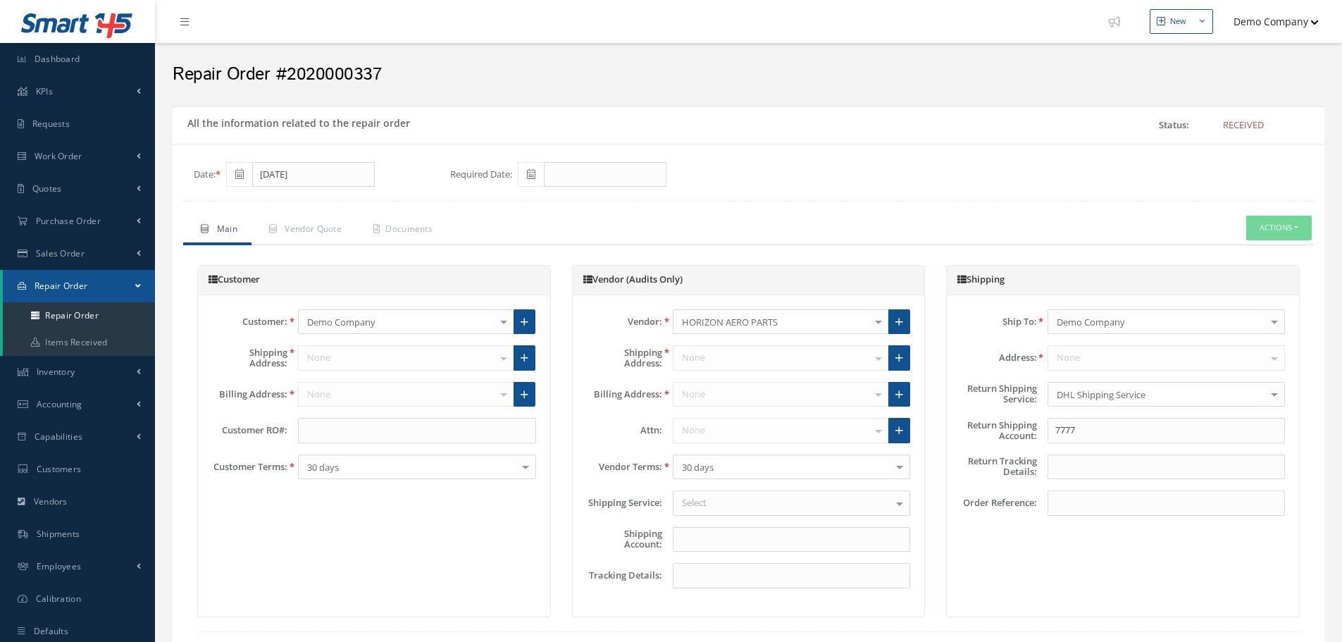
scroll to position [614, 0]
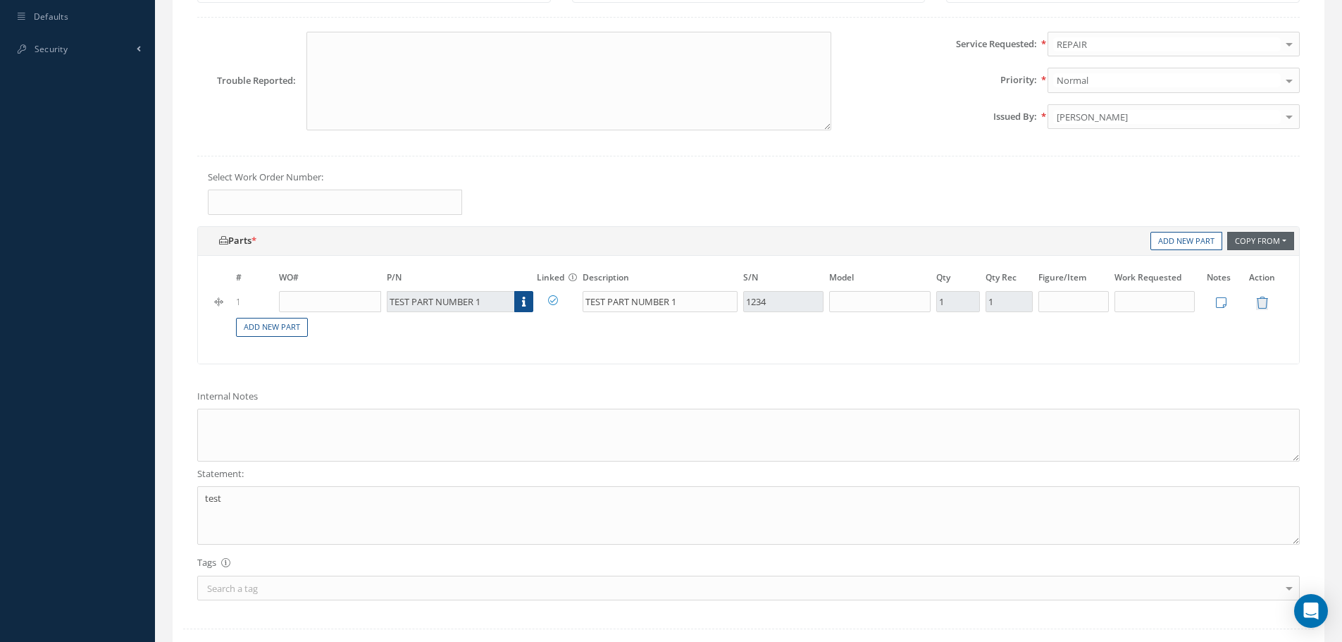
click at [1262, 237] on button "Copy From" at bounding box center [1260, 241] width 67 height 19
click at [1264, 262] on link "Work Order" at bounding box center [1282, 261] width 113 height 19
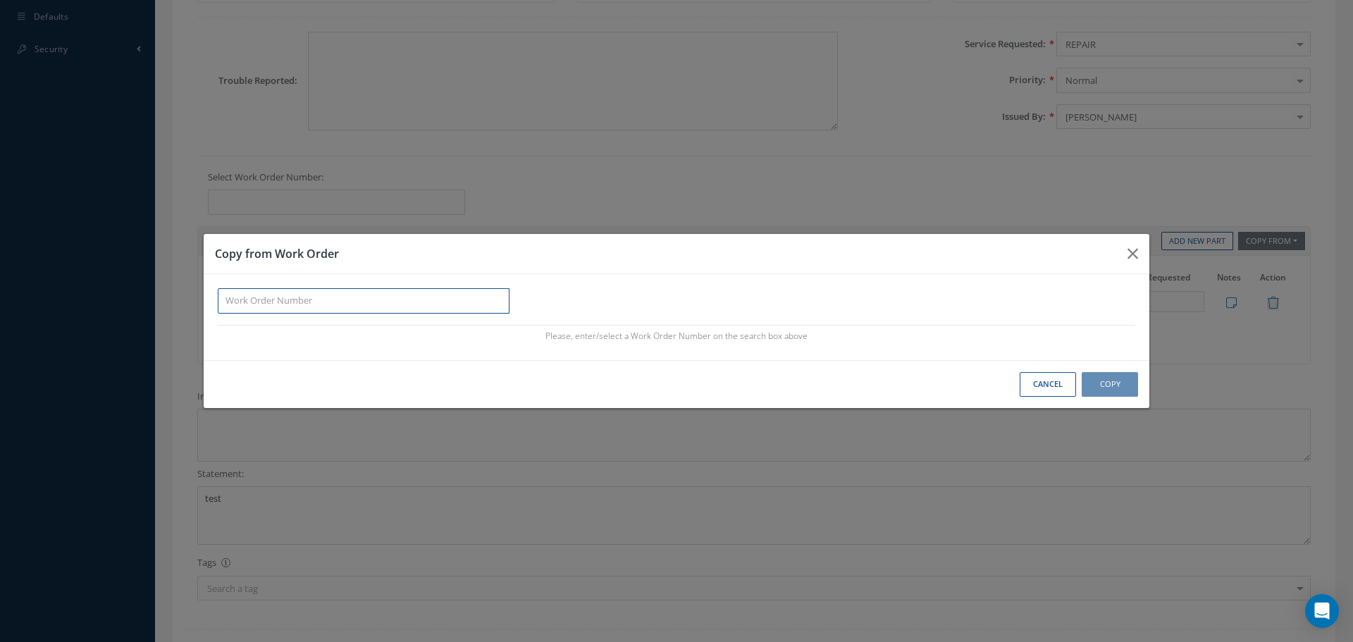
click at [440, 306] on input "Button group with nested dropdown" at bounding box center [364, 300] width 292 height 25
paste input "CA202000095570D"
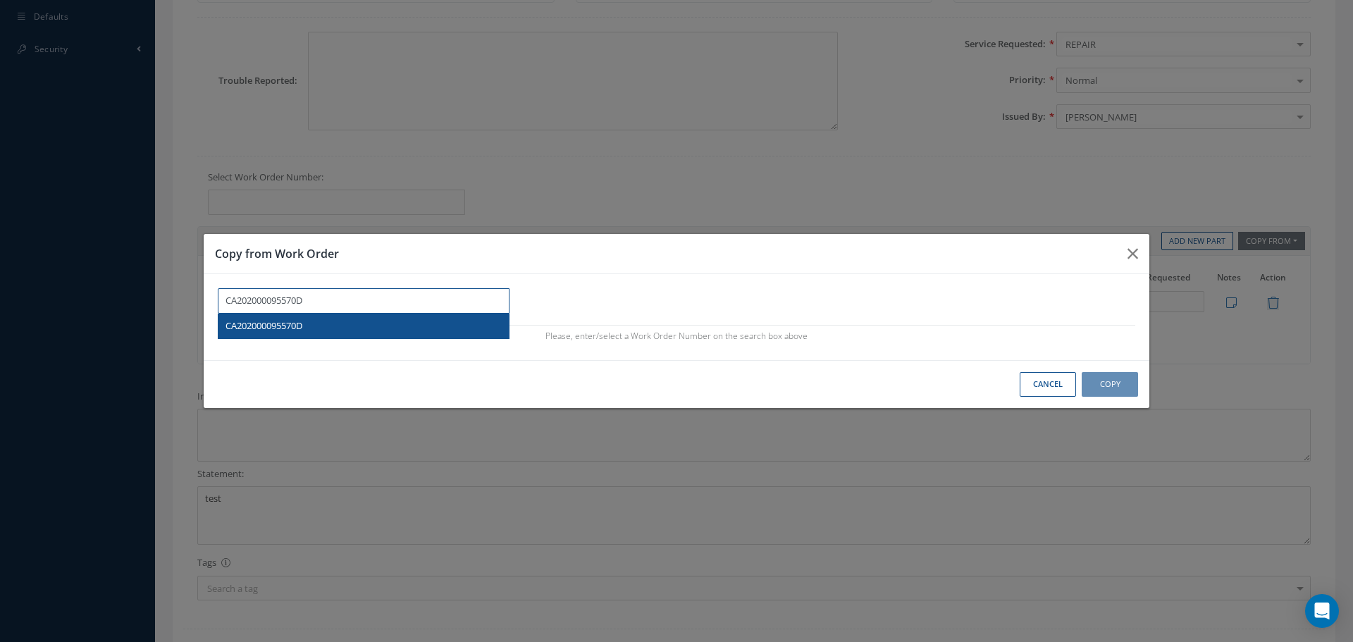
click at [359, 324] on div "CA202000095570D" at bounding box center [363, 326] width 276 height 14
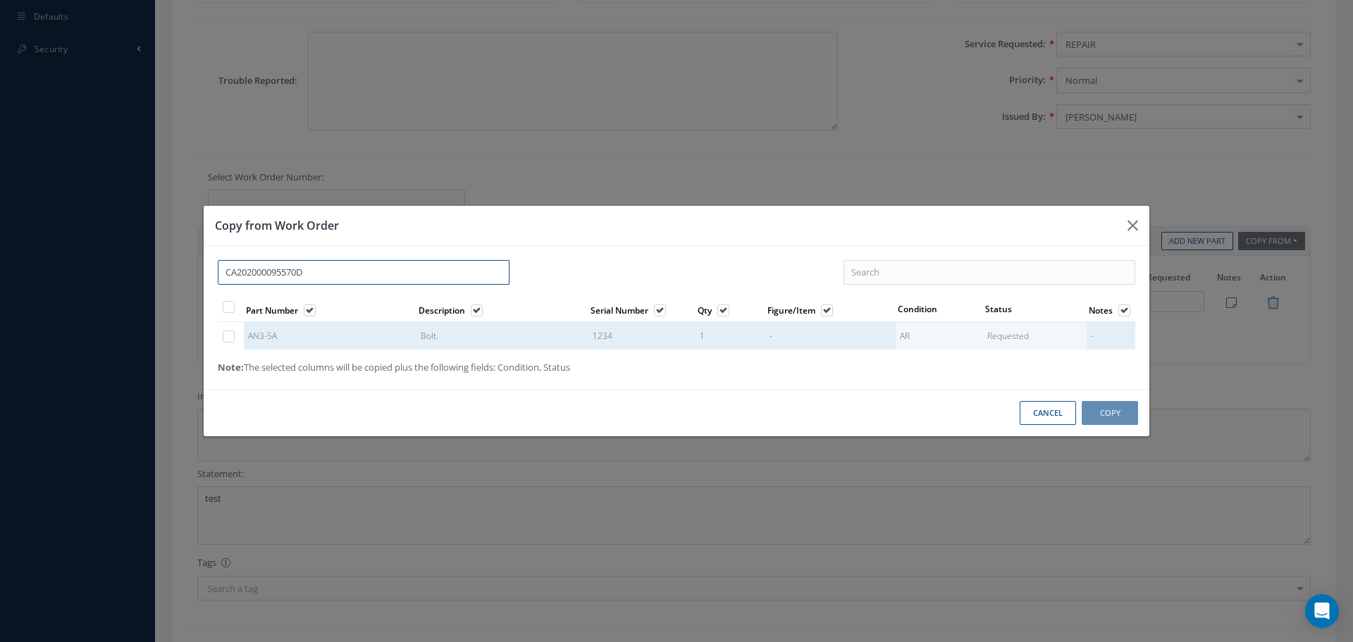
type input "CA202000095570D"
click at [234, 337] on label "Button group with nested dropdown" at bounding box center [236, 336] width 4 height 12
click at [232, 337] on input "Button group with nested dropdown" at bounding box center [229, 337] width 9 height 9
checkbox input "true"
click at [1105, 416] on button "Copy" at bounding box center [1109, 413] width 56 height 25
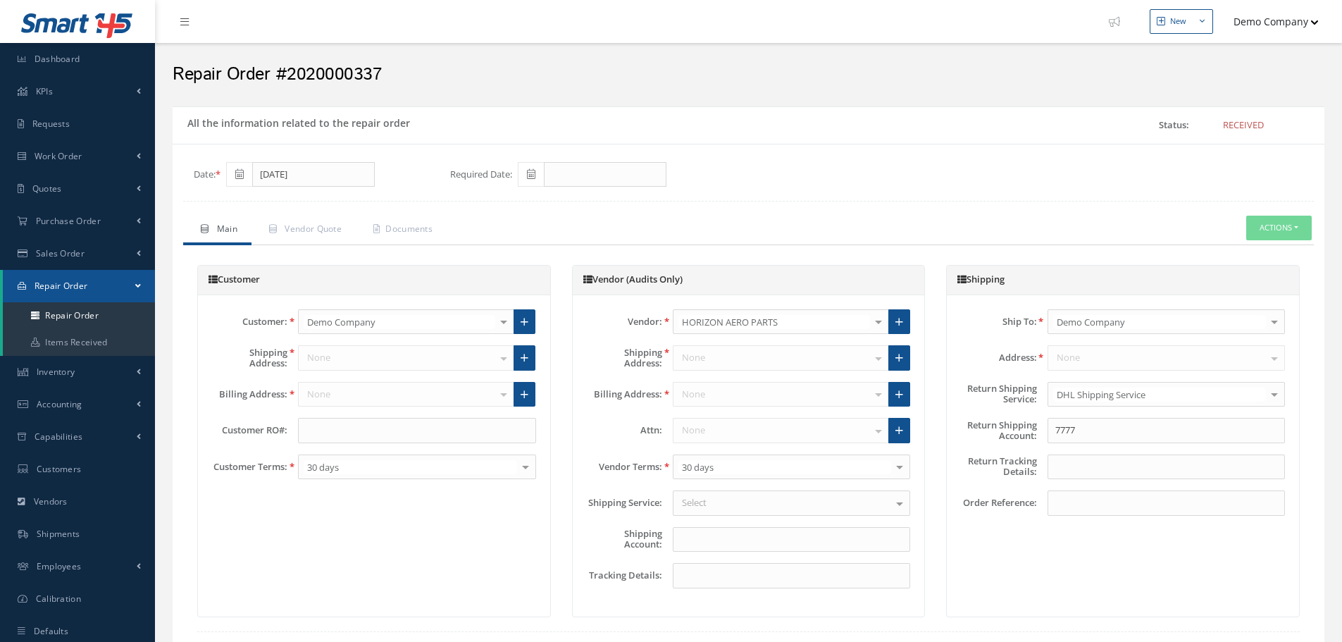
scroll to position [614, 0]
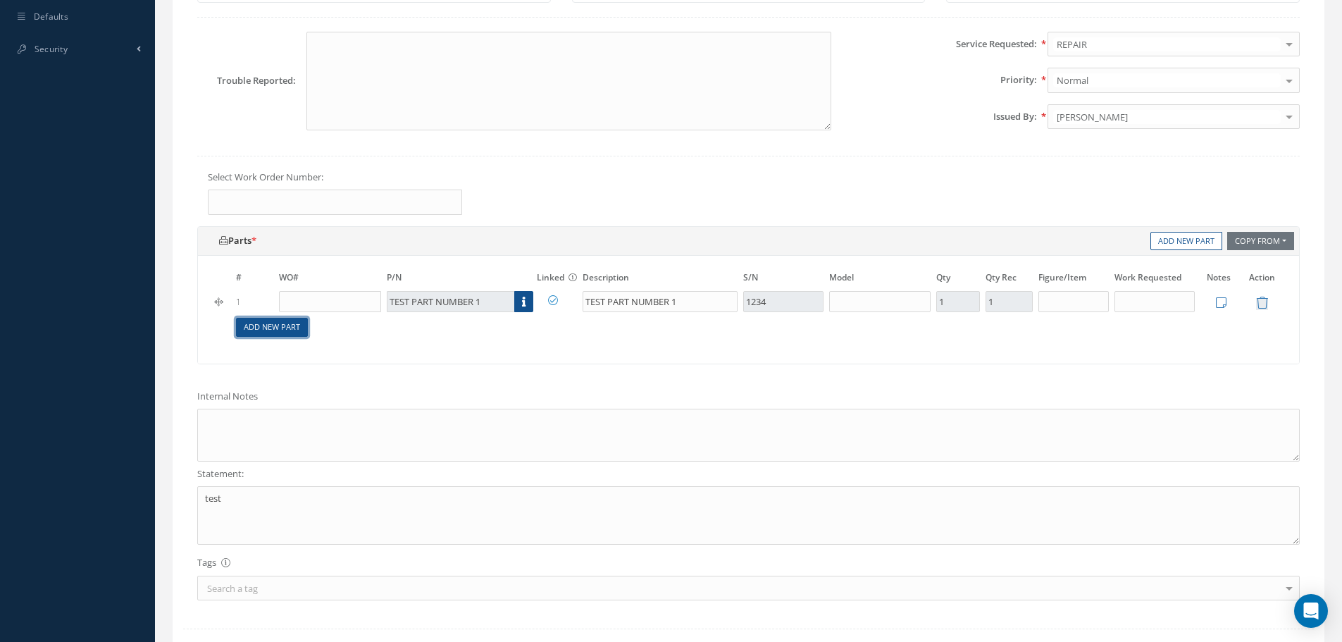
click at [274, 332] on link "Add New Part" at bounding box center [272, 327] width 72 height 19
click at [477, 331] on input "text" at bounding box center [451, 325] width 128 height 21
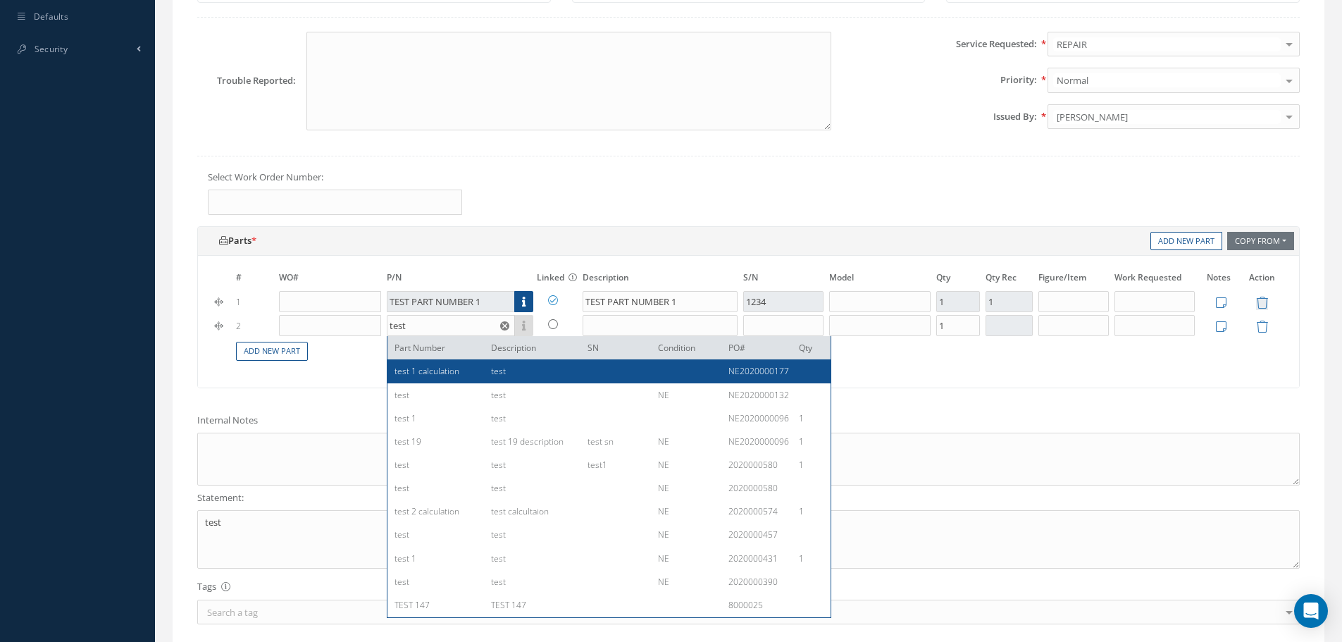
click at [459, 371] on div "test 1 calculation" at bounding box center [437, 371] width 86 height 12
type input "test 1 calculation"
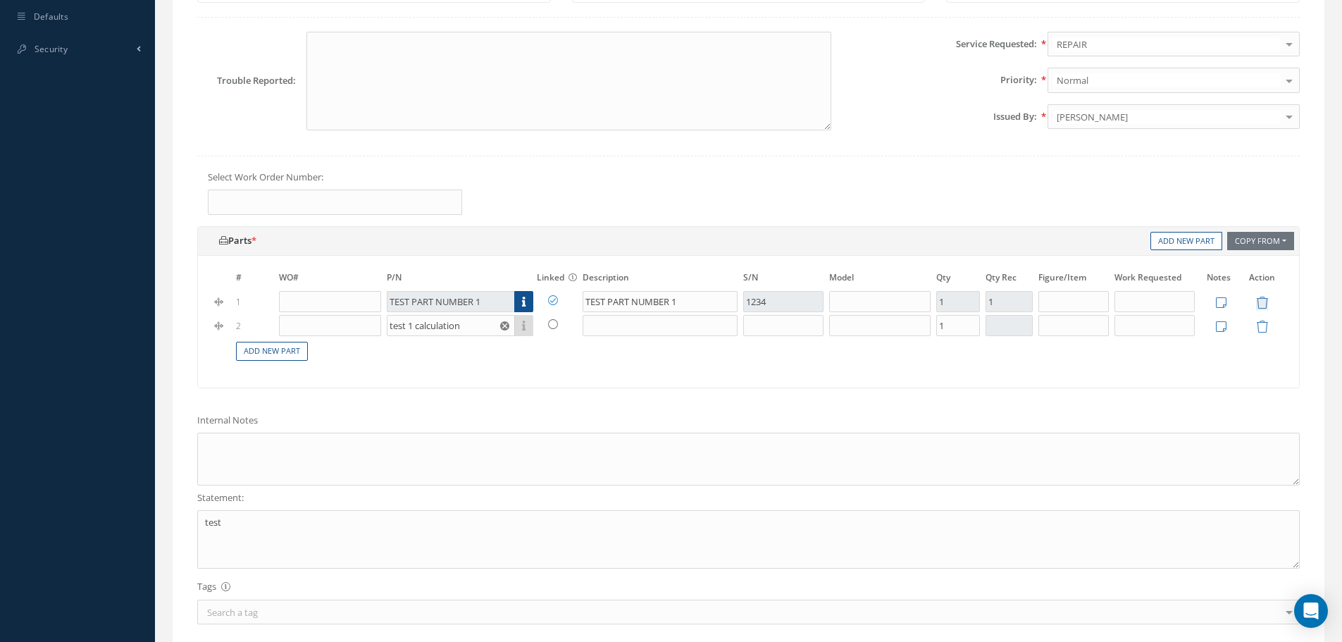
type input "test"
click at [1272, 244] on button "Copy From" at bounding box center [1260, 241] width 67 height 19
drag, startPoint x: 1268, startPoint y: 259, endPoint x: 1266, endPoint y: 278, distance: 19.8
click at [1267, 259] on link "Work Order" at bounding box center [1282, 261] width 113 height 19
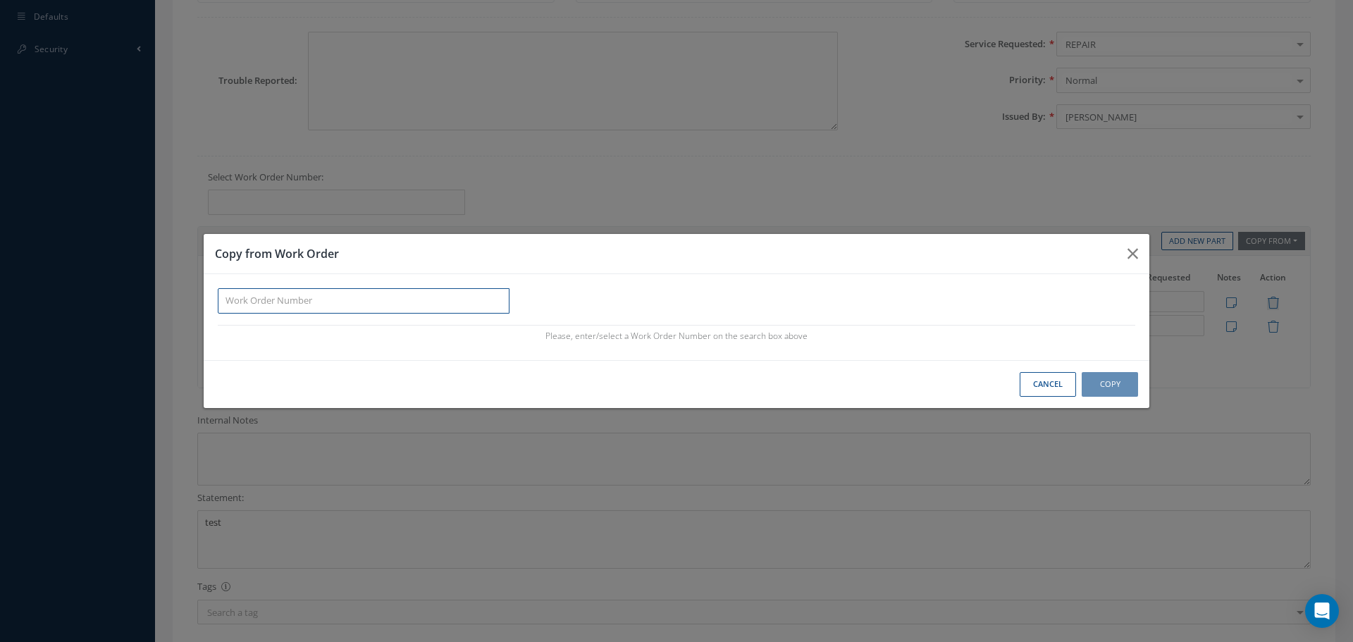
click at [247, 295] on input "Button group with nested dropdown" at bounding box center [364, 300] width 292 height 25
paste input "CA202000095570D"
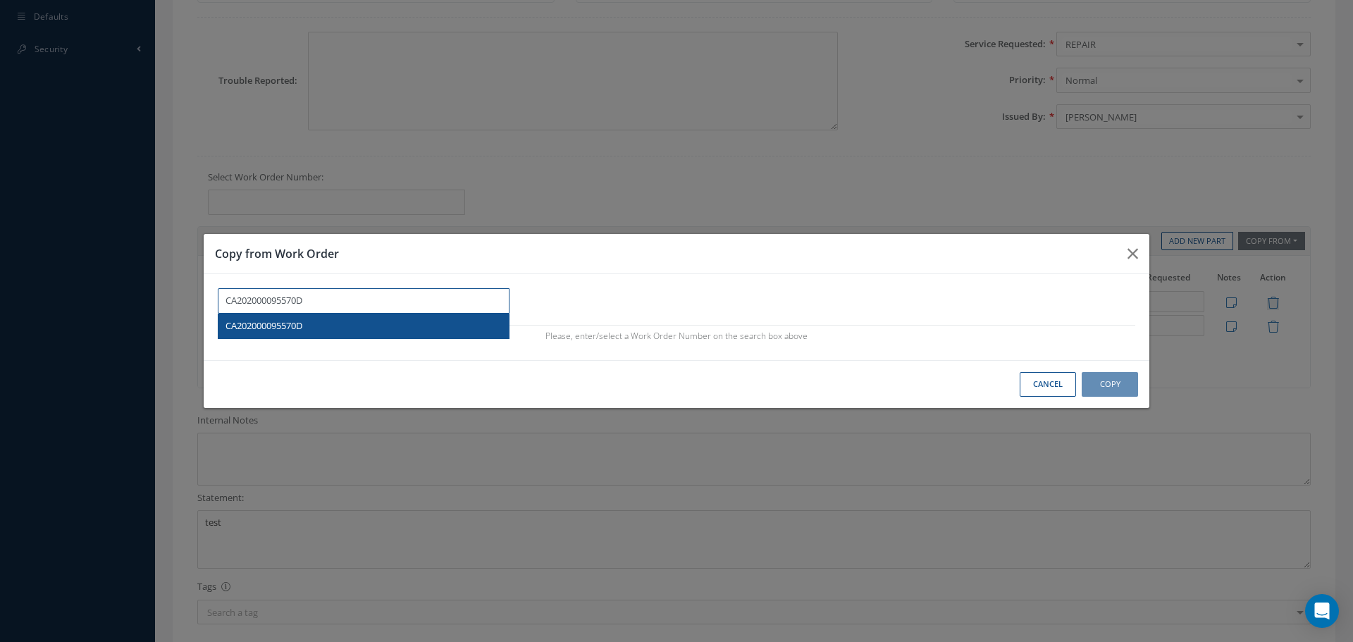
click at [280, 331] on span "CA202000095570D" at bounding box center [263, 325] width 77 height 13
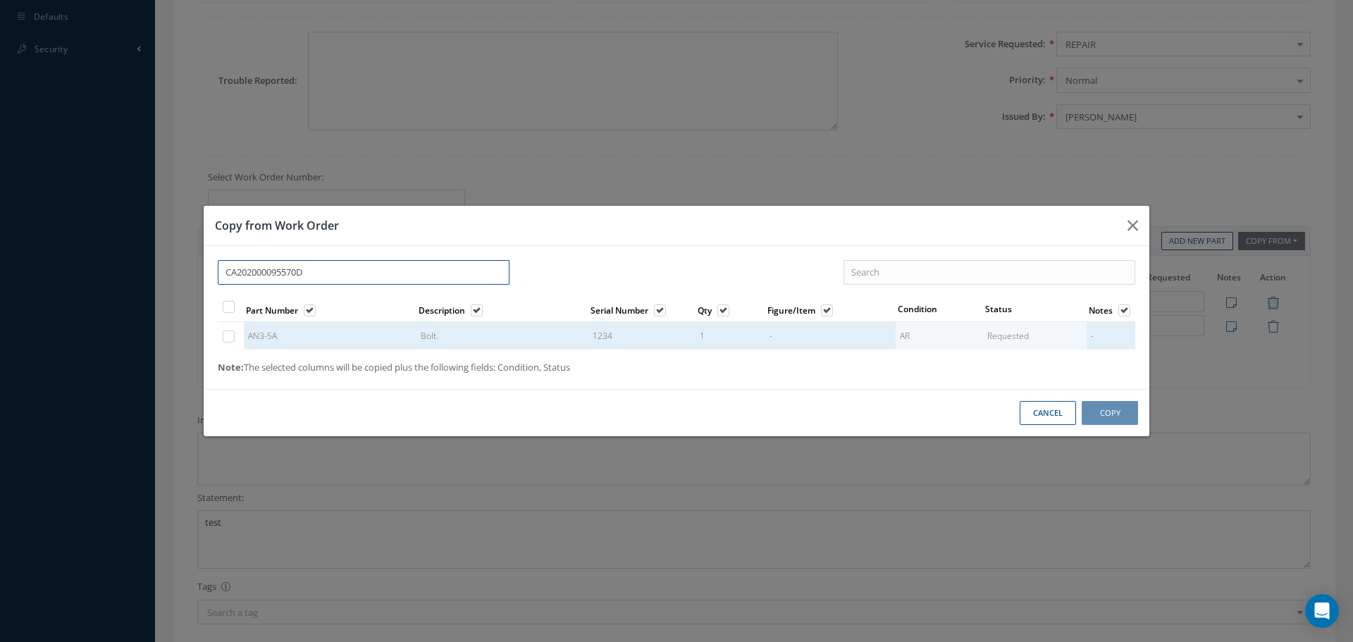
type input "CA202000095570D"
click at [234, 333] on label "Button group with nested dropdown" at bounding box center [236, 336] width 4 height 12
click at [226, 333] on input "Button group with nested dropdown" at bounding box center [229, 337] width 9 height 9
checkbox input "true"
click at [1117, 402] on button "Copy" at bounding box center [1109, 413] width 56 height 25
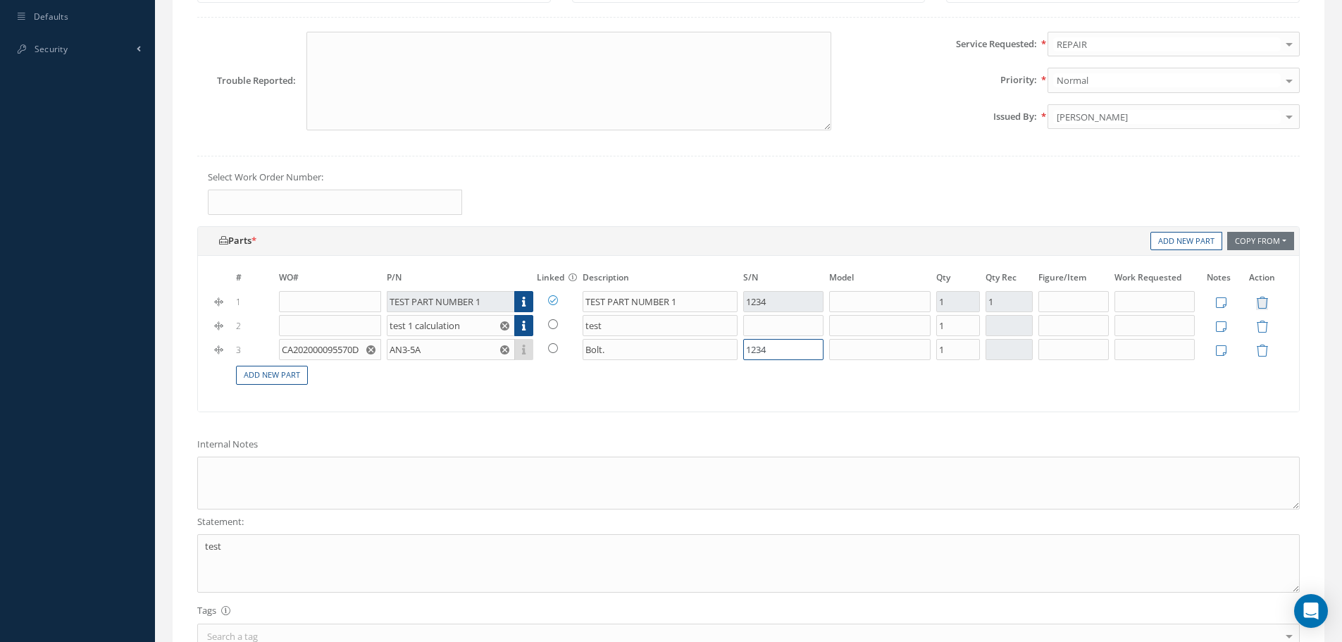
click at [764, 347] on input "1234" at bounding box center [783, 349] width 80 height 21
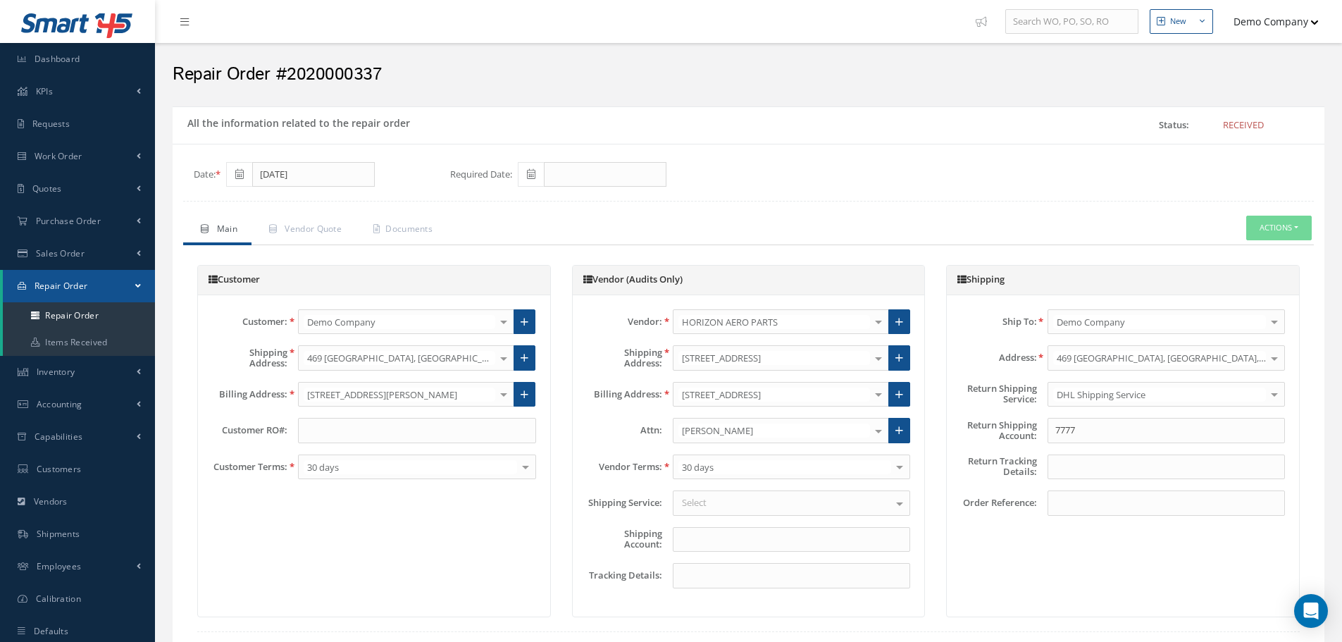
scroll to position [614, 0]
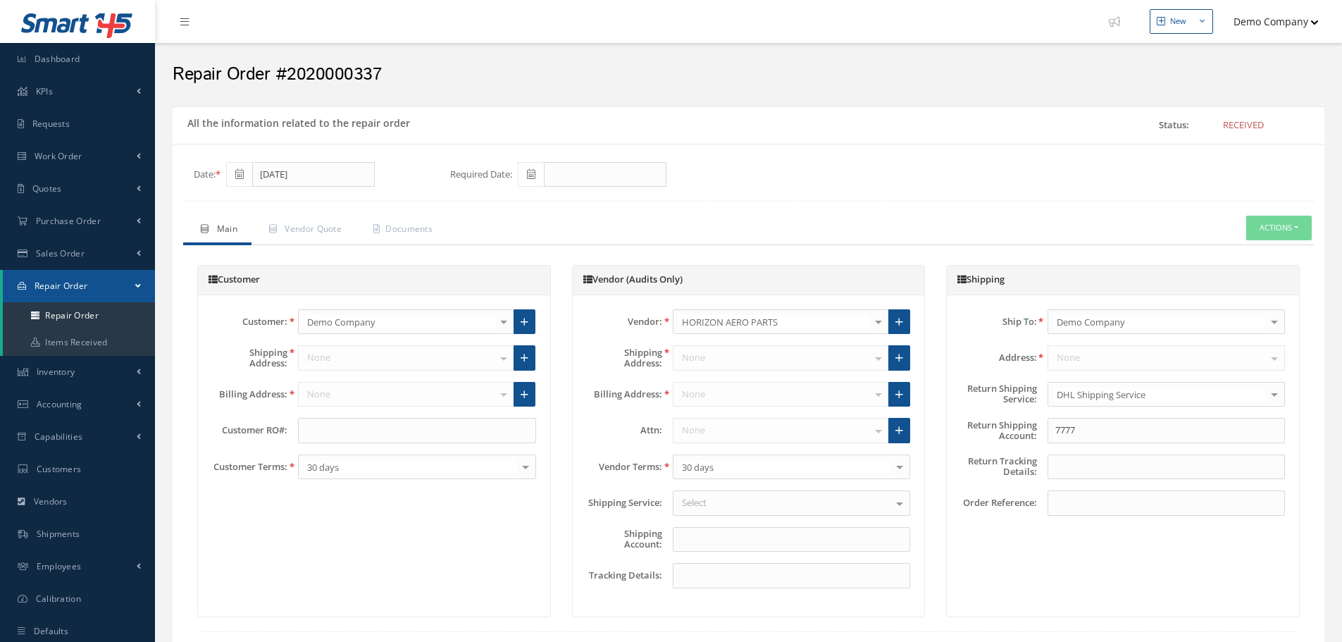
scroll to position [614, 0]
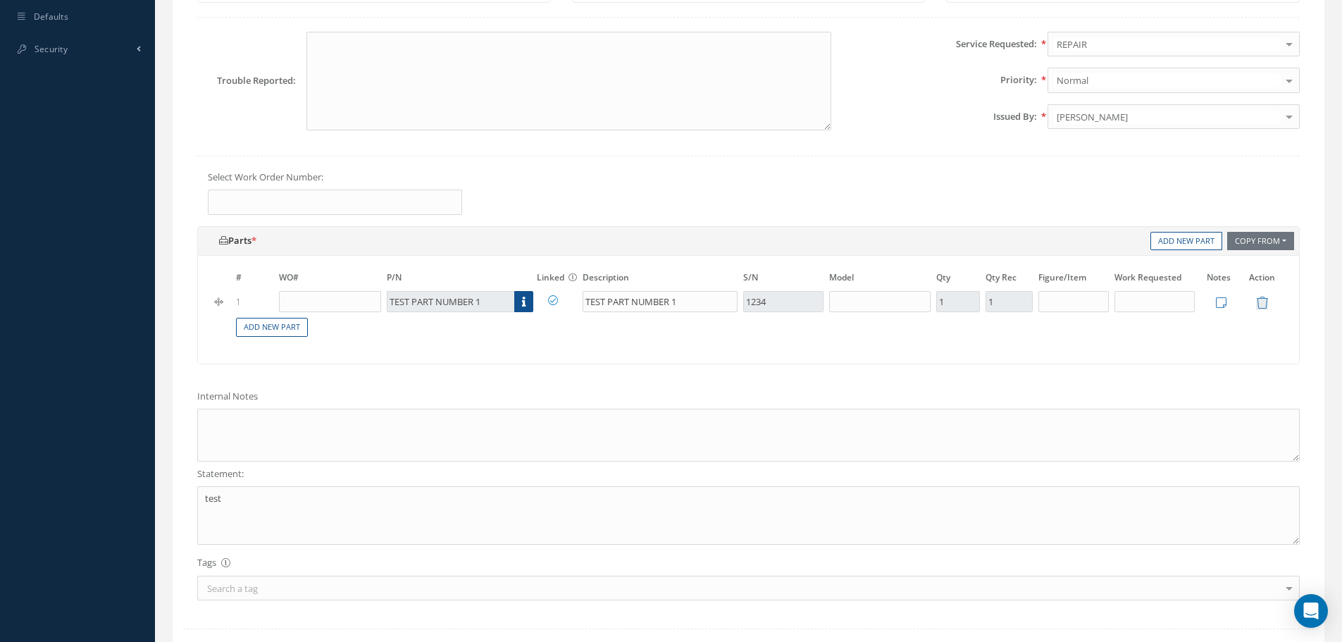
click at [1281, 225] on div "Select Work Order Number:" at bounding box center [749, 198] width 1124 height 56
click at [1280, 240] on button "Copy From" at bounding box center [1260, 241] width 67 height 19
click at [1251, 266] on link "Work Order" at bounding box center [1282, 261] width 113 height 19
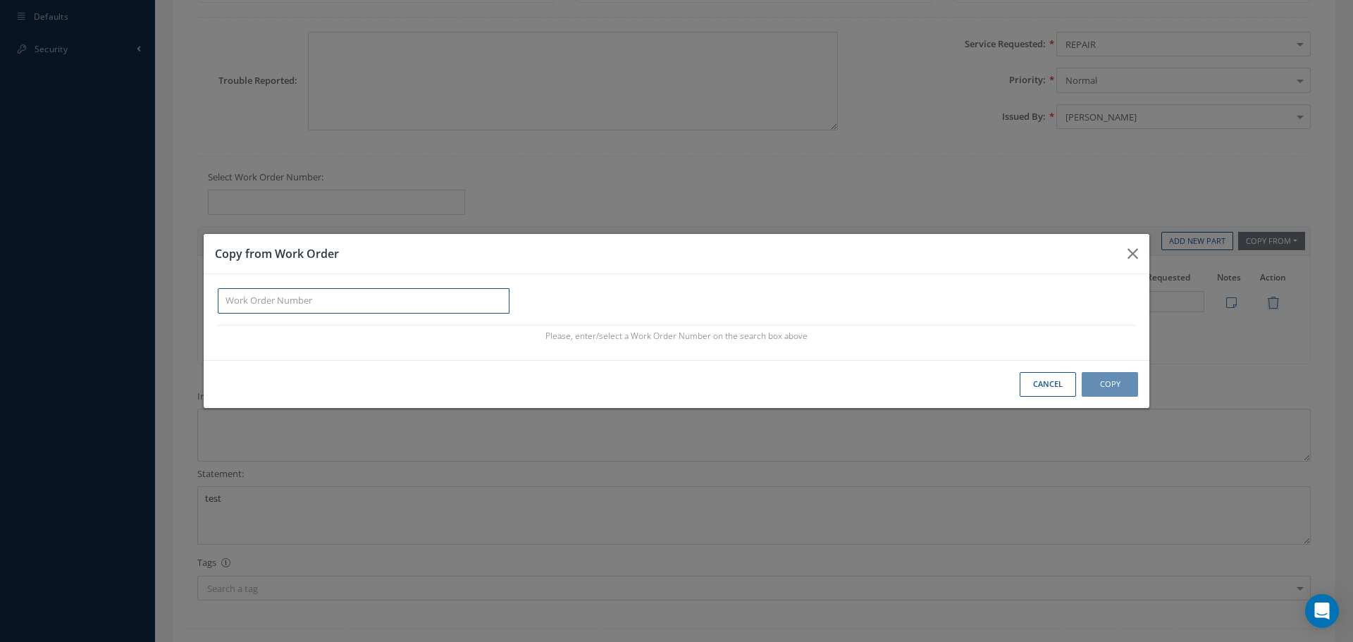
click at [423, 299] on input "Button group with nested dropdown" at bounding box center [364, 300] width 292 height 25
paste input "CA202000095570D"
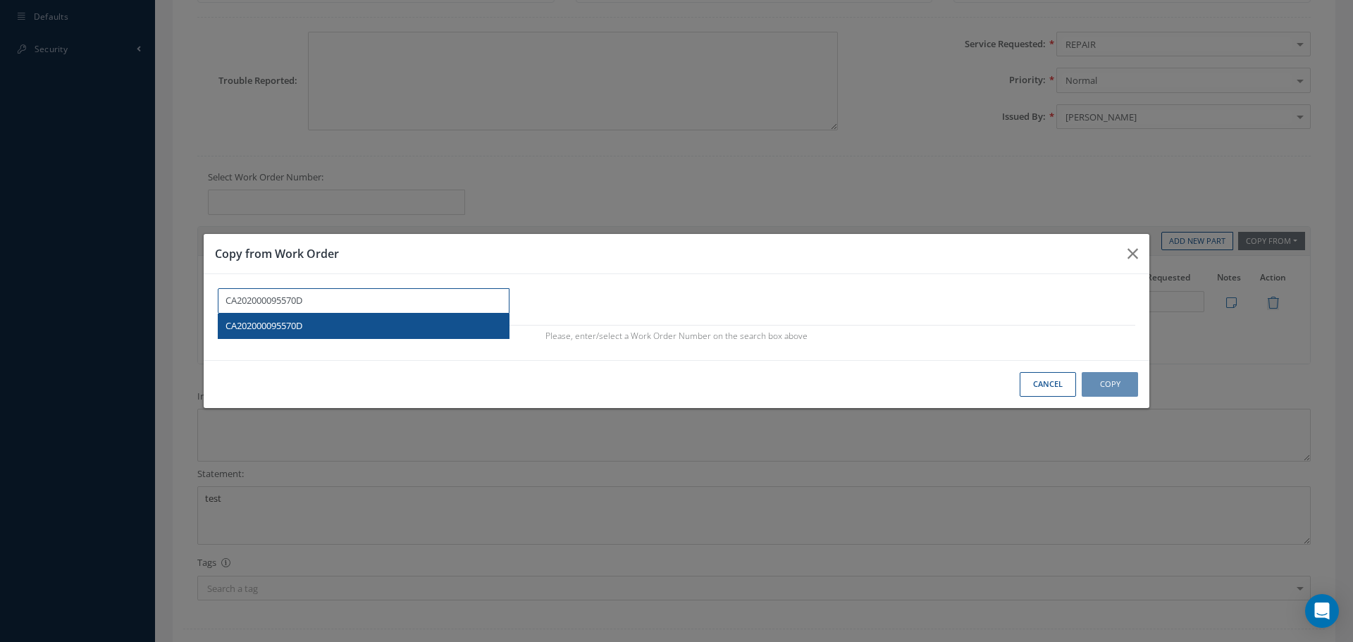
click at [302, 323] on span "CA202000095570D" at bounding box center [263, 325] width 77 height 13
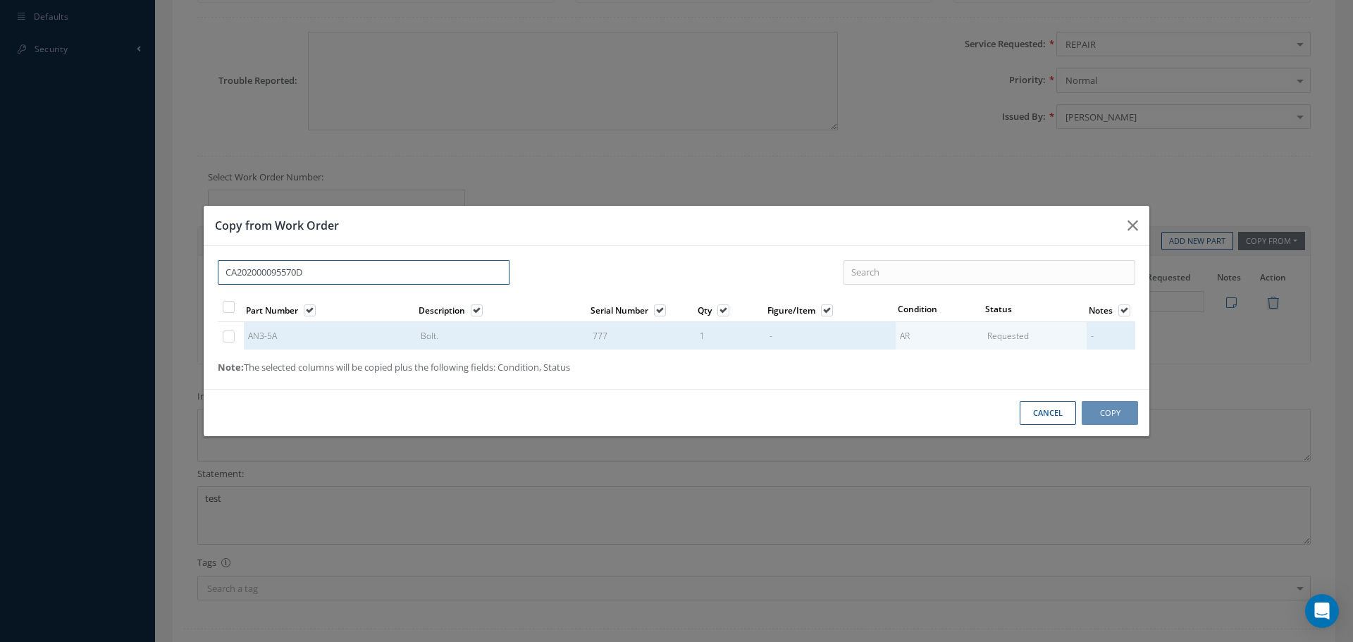
type input "CA202000095570D"
click at [234, 335] on label "Button group with nested dropdown" at bounding box center [236, 336] width 4 height 12
click at [231, 335] on input "Button group with nested dropdown" at bounding box center [229, 337] width 9 height 9
checkbox input "true"
click at [1126, 407] on button "Copy" at bounding box center [1109, 413] width 56 height 25
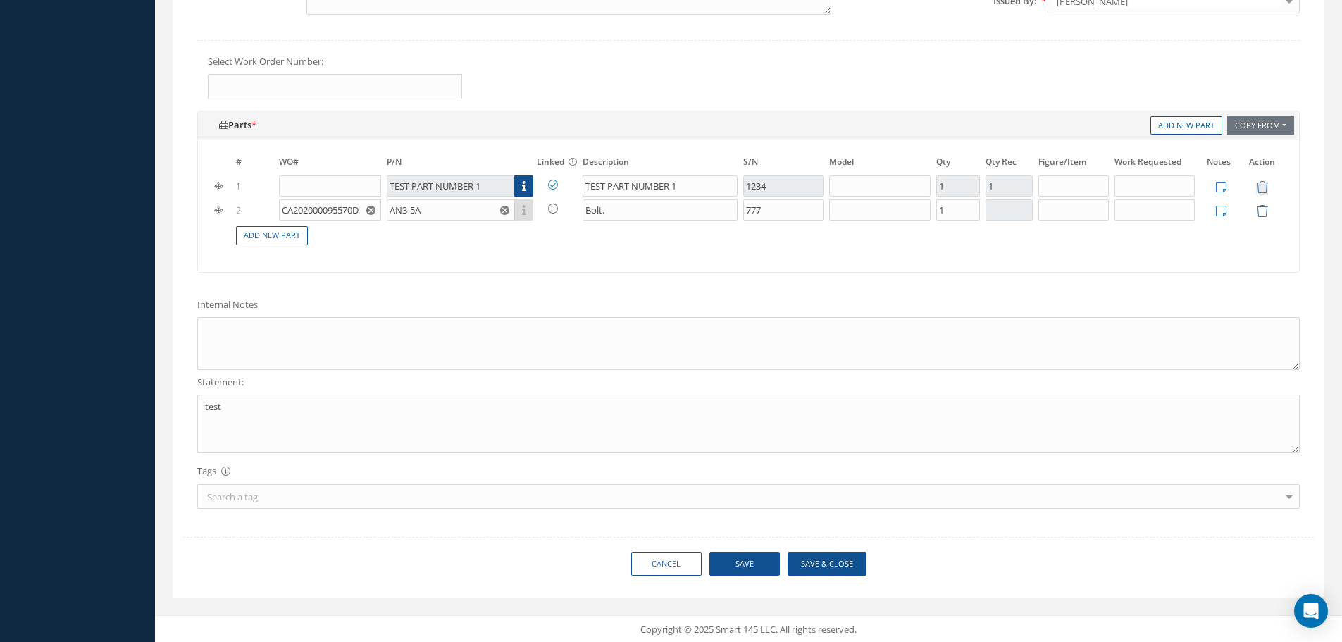
scroll to position [731, 0]
click at [764, 562] on button "Save" at bounding box center [744, 562] width 70 height 25
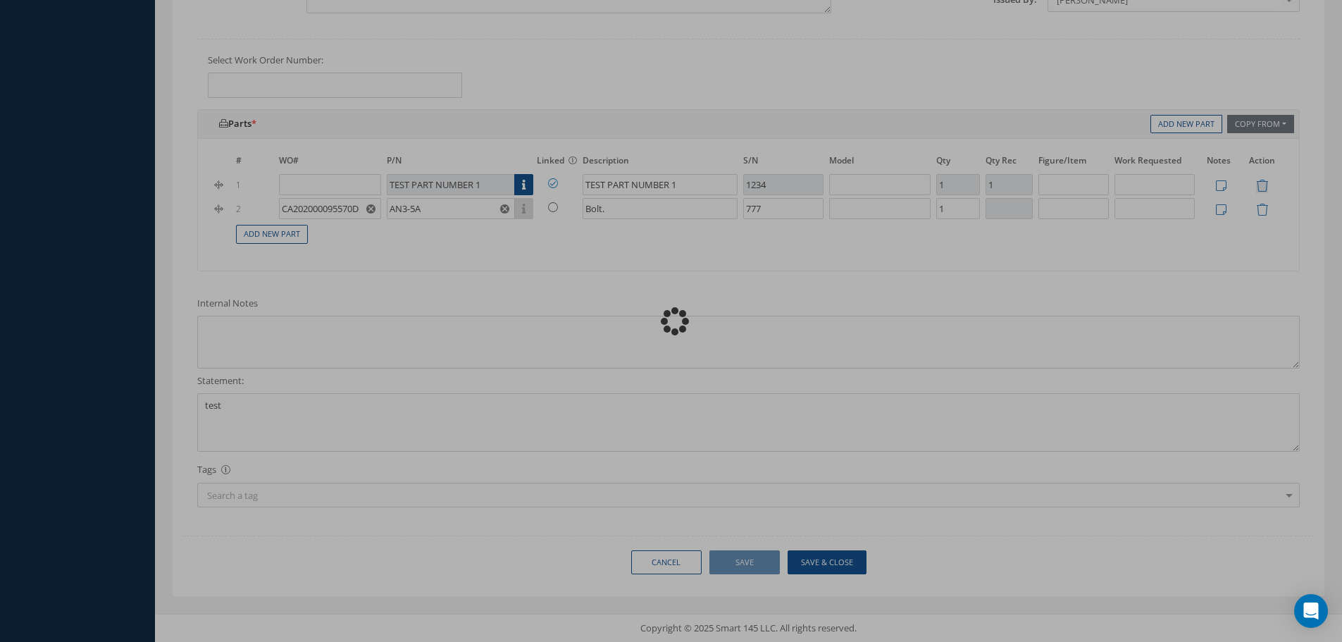
type input "0"
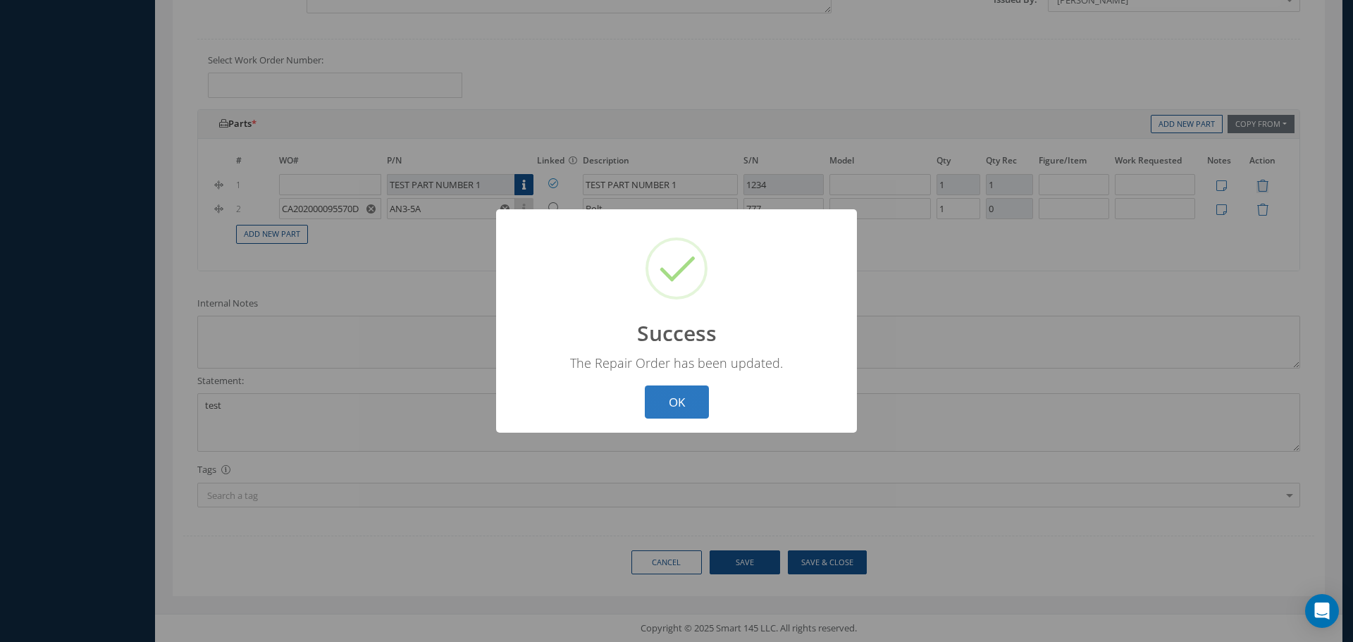
click at [683, 397] on button "OK" at bounding box center [677, 401] width 64 height 33
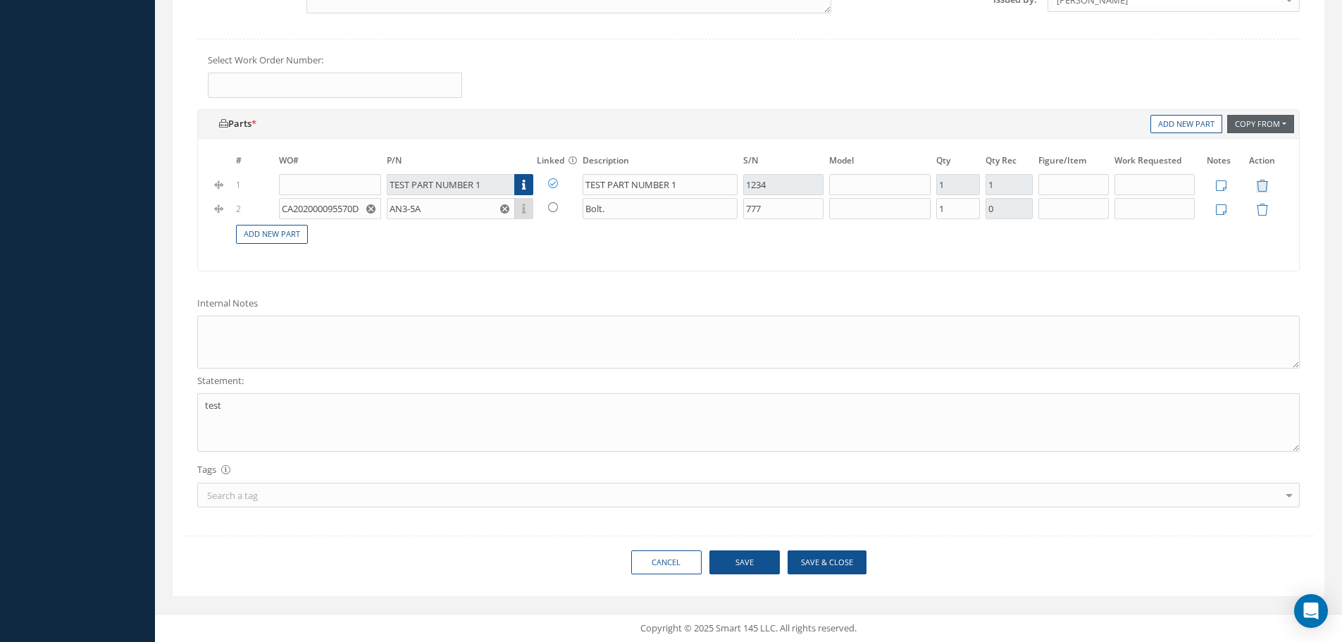
click at [1256, 119] on button "Copy From" at bounding box center [1260, 124] width 67 height 19
click at [1274, 141] on link "Work Order" at bounding box center [1282, 144] width 113 height 19
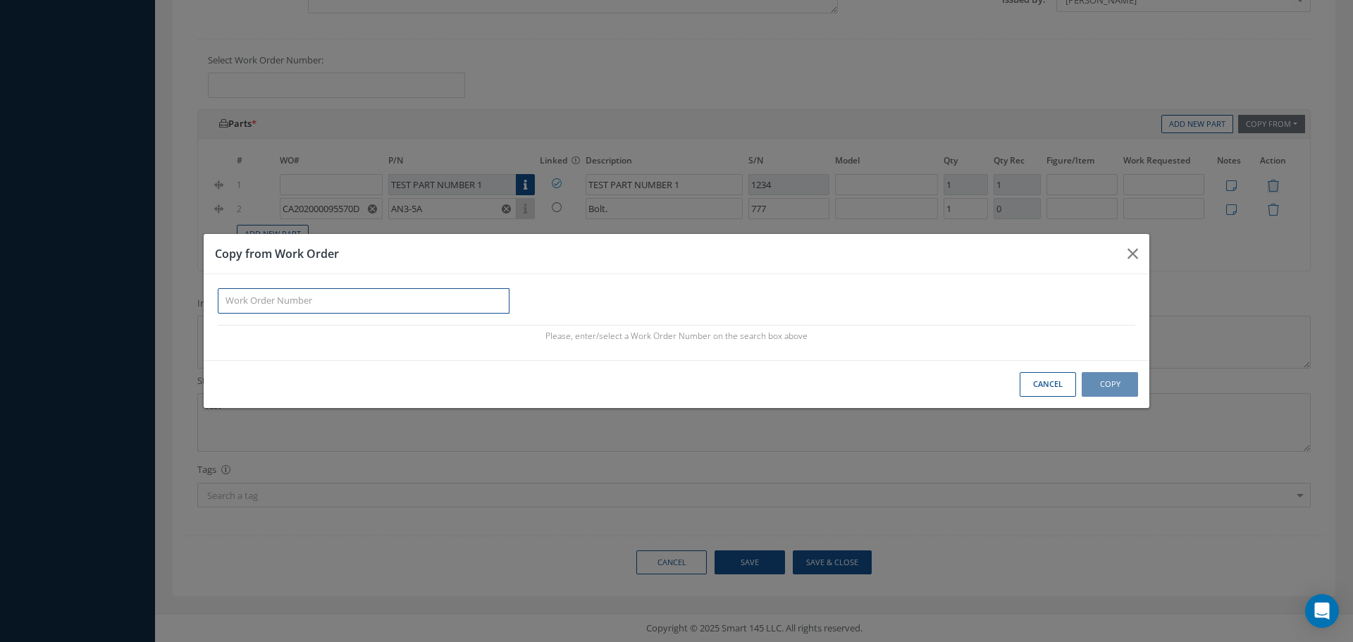
click at [297, 299] on input "Button group with nested dropdown" at bounding box center [364, 300] width 292 height 25
paste input "CA202000095570D"
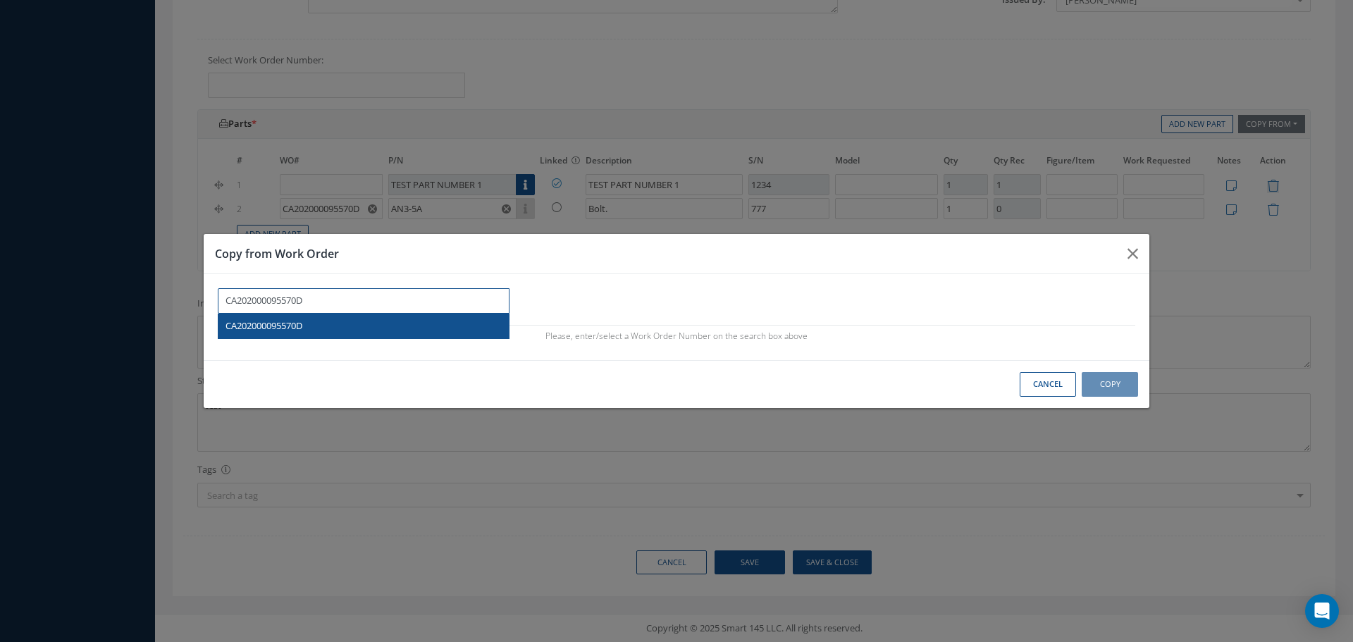
click at [258, 327] on span "CA202000095570D" at bounding box center [263, 325] width 77 height 13
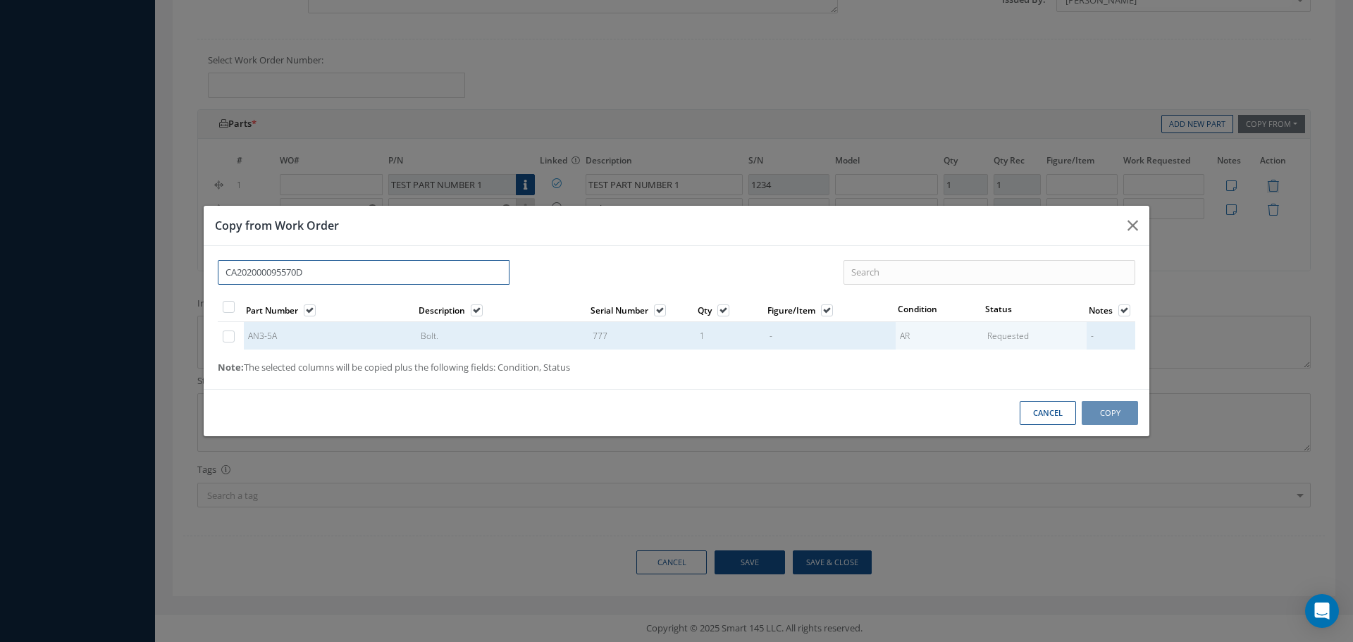
type input "CA202000095570D"
click at [234, 339] on label "Button group with nested dropdown" at bounding box center [236, 336] width 4 height 12
click at [229, 339] on input "Button group with nested dropdown" at bounding box center [229, 337] width 9 height 9
checkbox input "true"
click at [665, 309] on label "Button group with nested dropdown" at bounding box center [667, 310] width 4 height 12
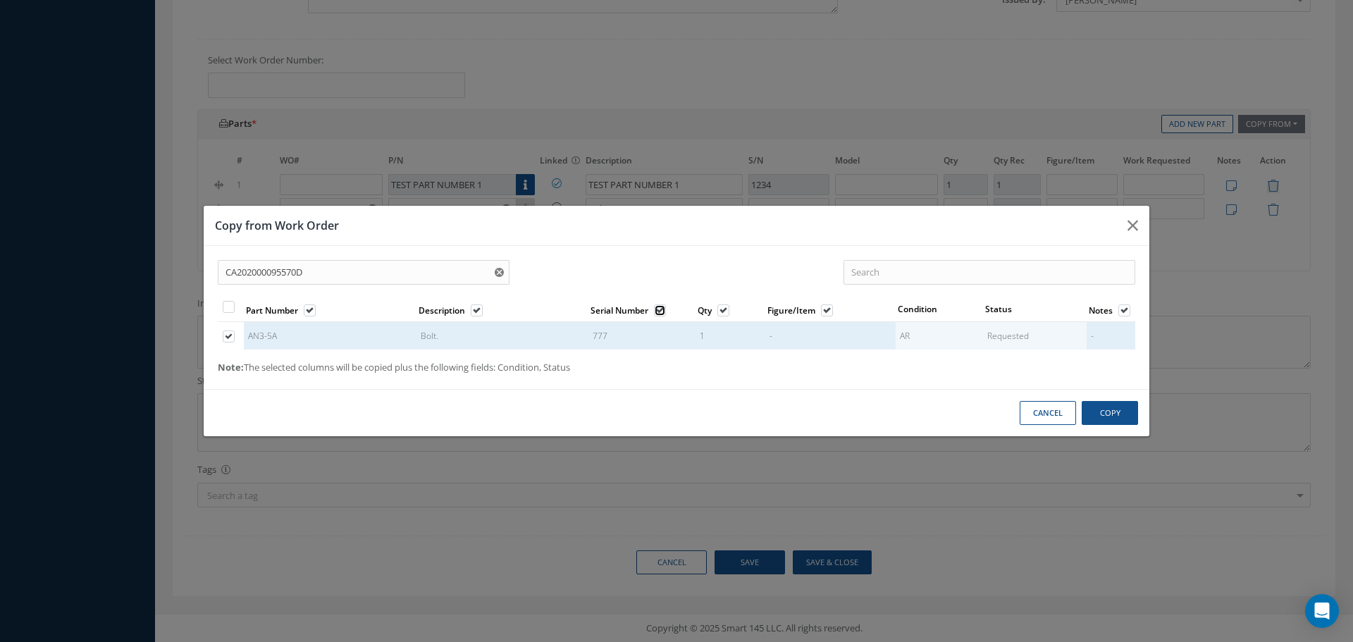
click at [664, 309] on input "Button group with nested dropdown" at bounding box center [660, 311] width 9 height 9
checkbox input "false"
click at [1099, 419] on button "Copy" at bounding box center [1109, 413] width 56 height 25
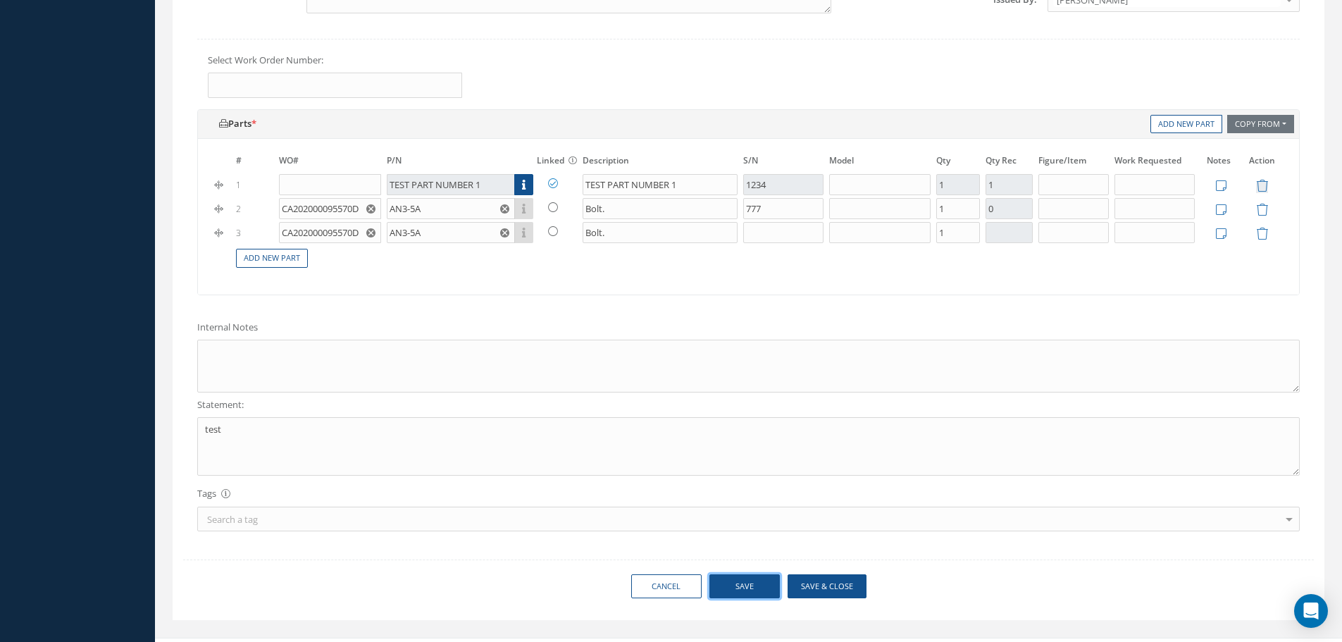
click at [771, 584] on button "Save" at bounding box center [744, 586] width 70 height 25
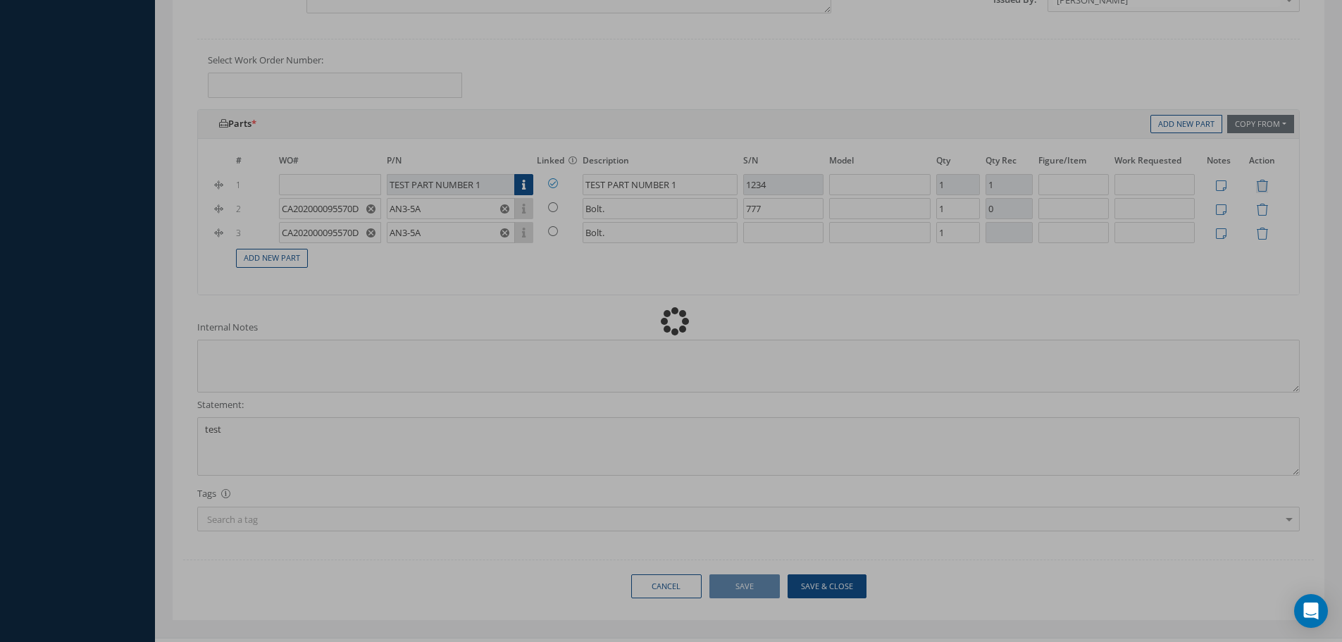
type input "0"
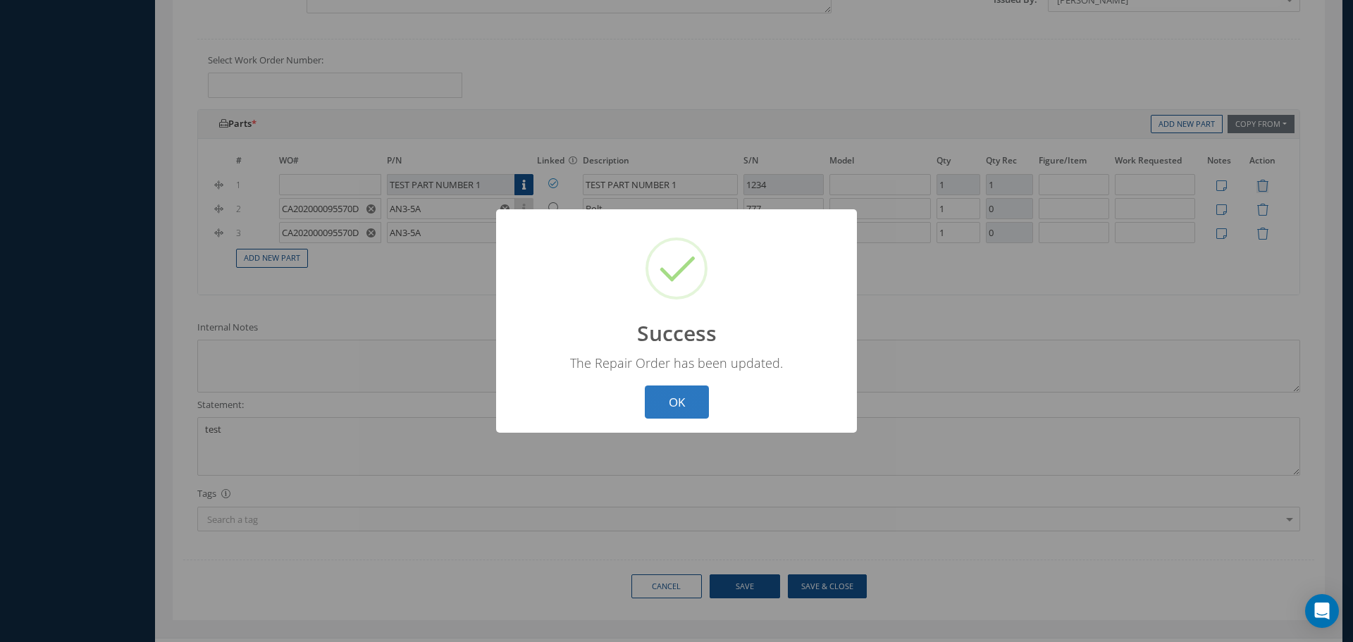
click at [680, 402] on button "OK" at bounding box center [677, 401] width 64 height 33
